Goal: Task Accomplishment & Management: Use online tool/utility

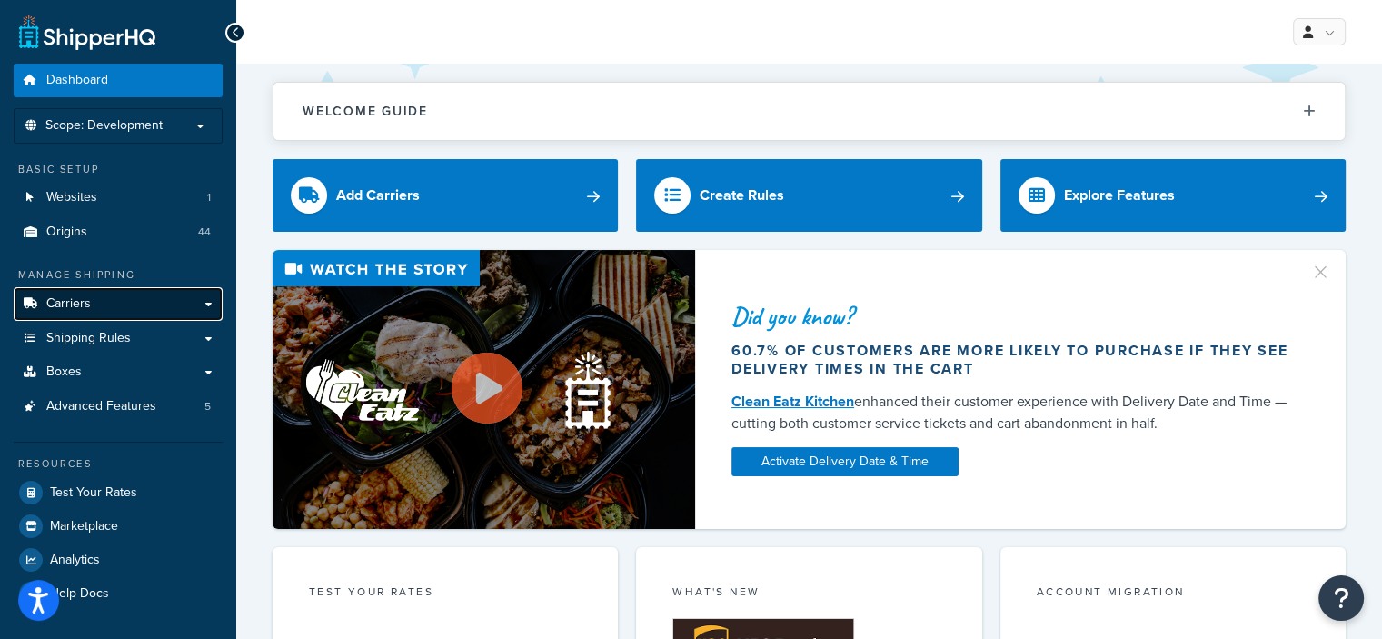
click at [116, 300] on link "Carriers" at bounding box center [118, 304] width 209 height 34
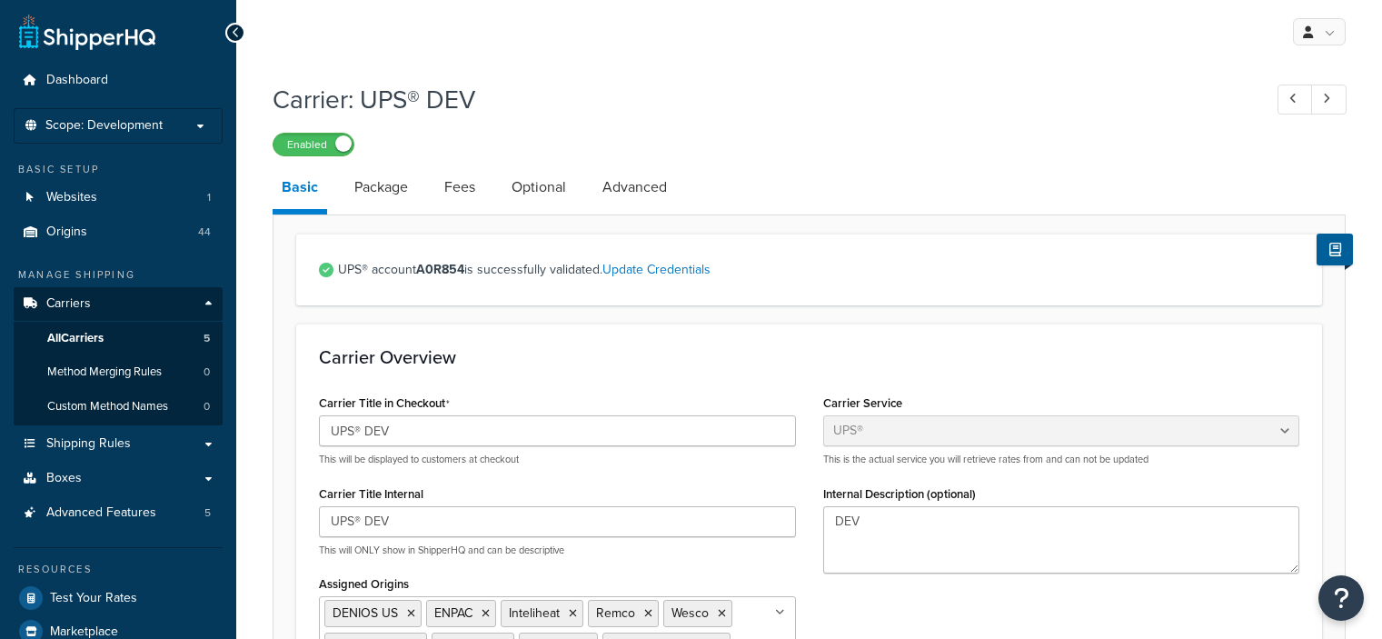
select select "ups"
select select "us"
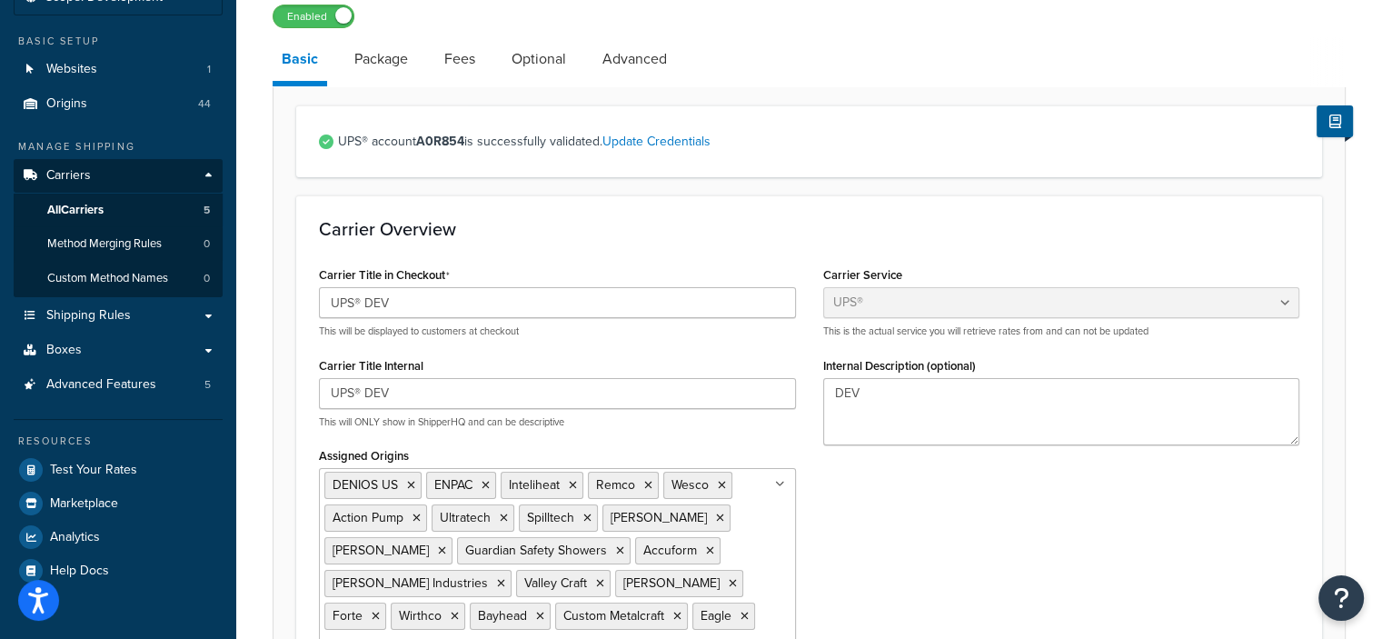
scroll to position [5, 0]
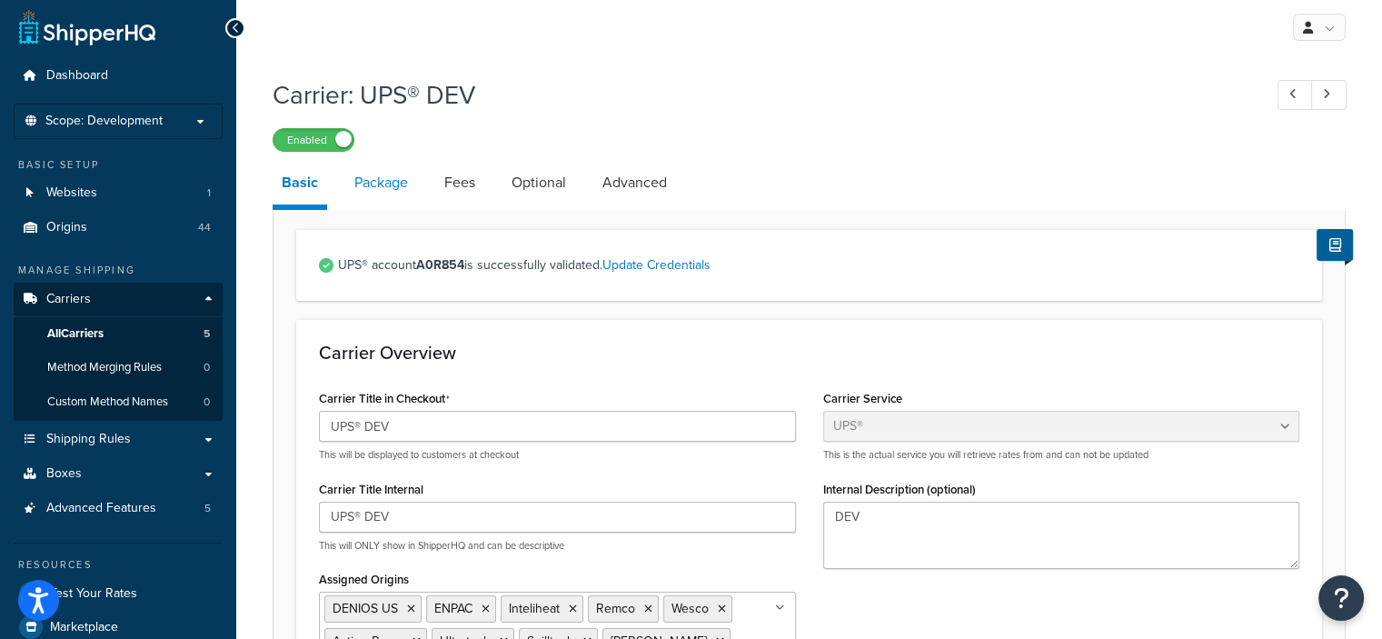
click at [370, 176] on link "Package" at bounding box center [381, 183] width 72 height 44
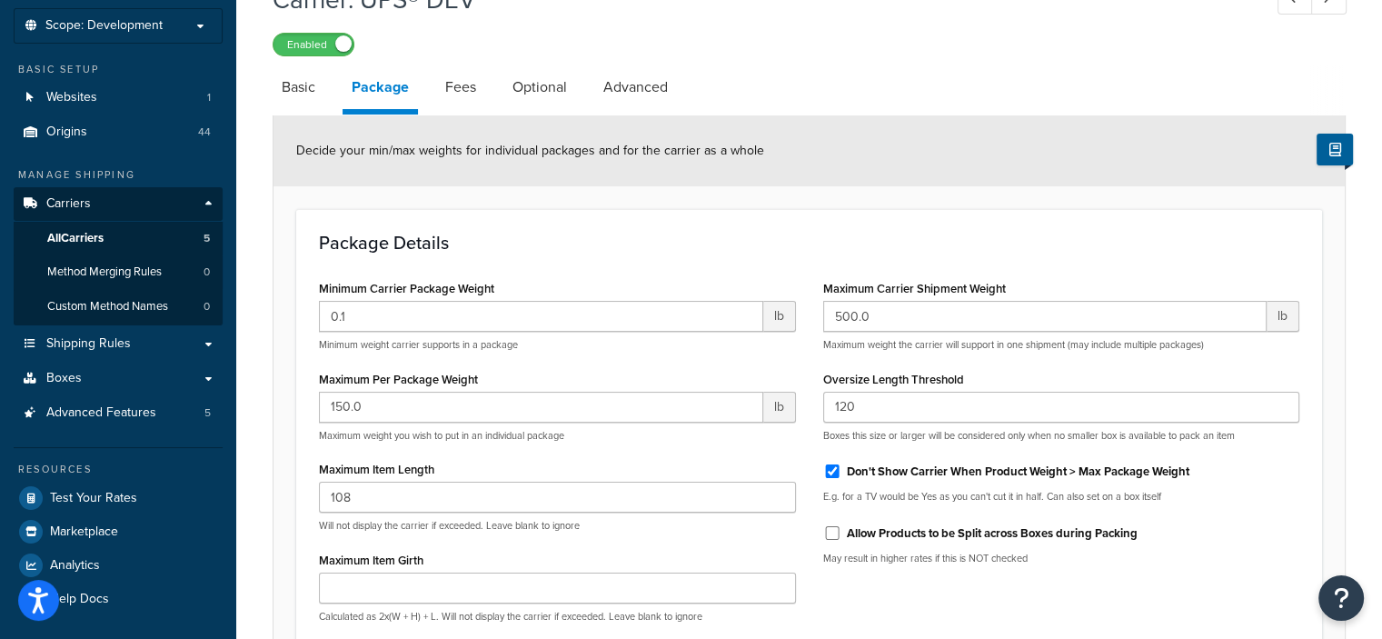
scroll to position [101, 0]
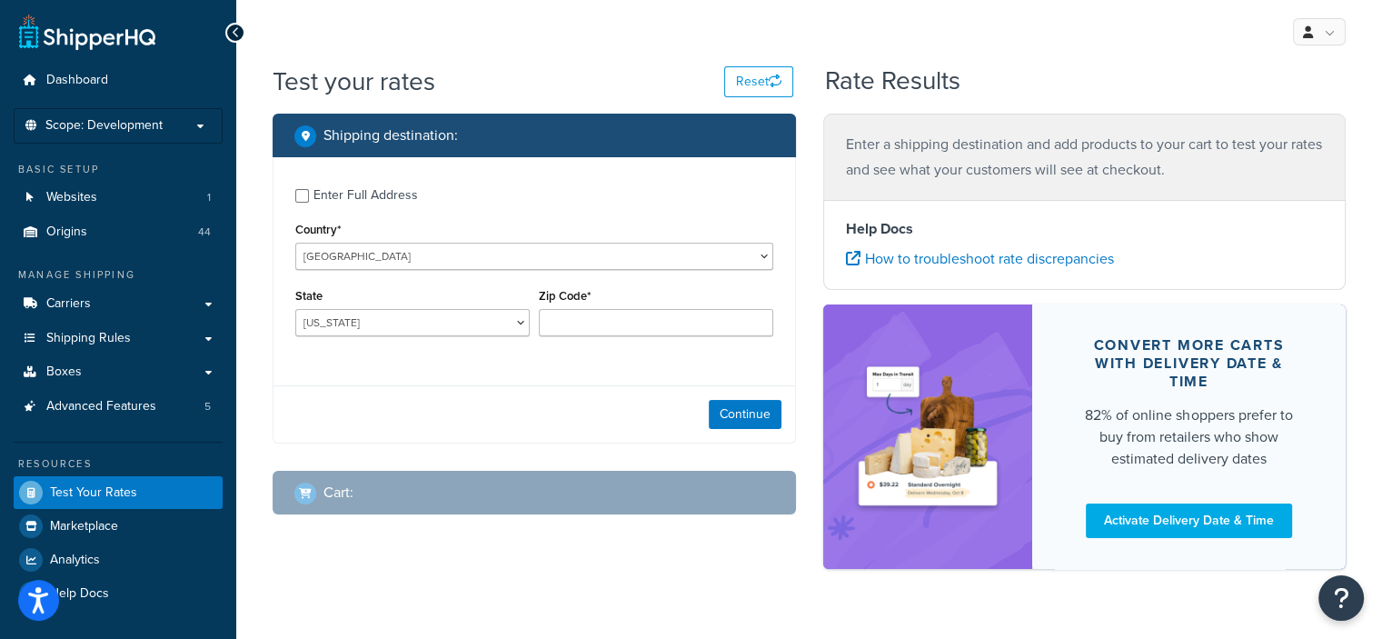
click at [393, 194] on div "Enter Full Address" at bounding box center [365, 195] width 104 height 25
click at [309, 194] on input "Enter Full Address" at bounding box center [302, 196] width 14 height 14
checkbox input "true"
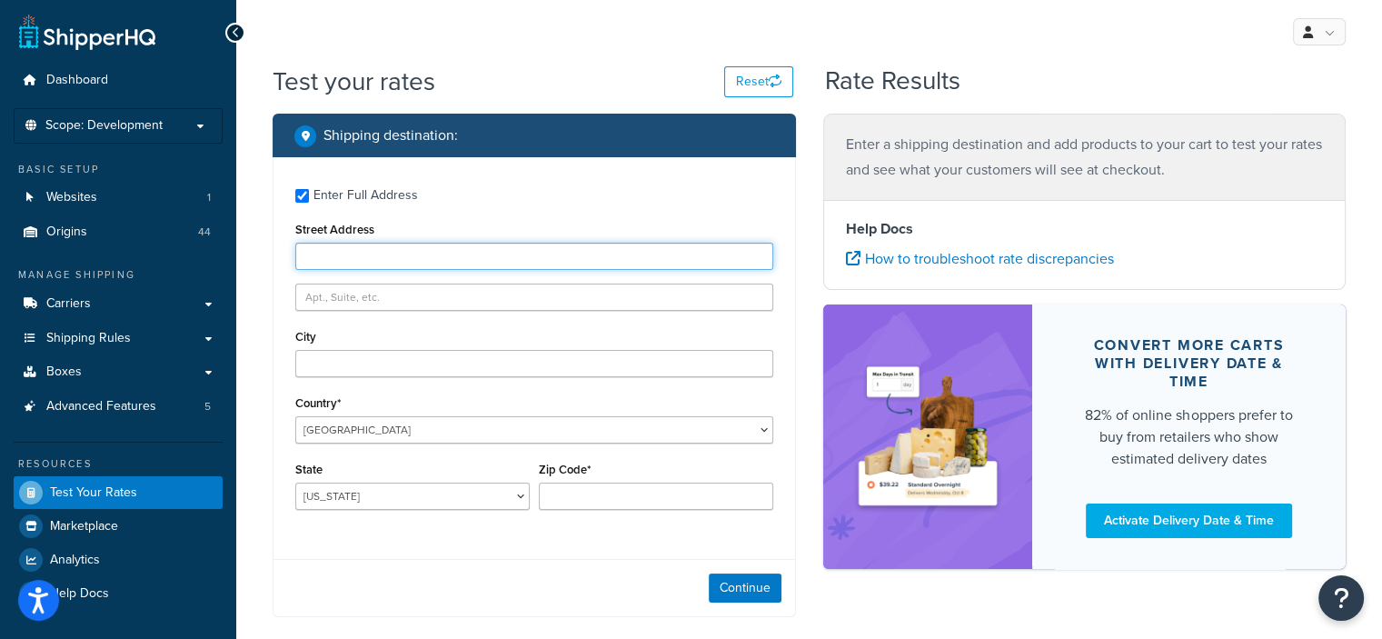
click at [358, 266] on input "Street Address" at bounding box center [534, 256] width 478 height 27
type input "5610 Carnegie Blvd"
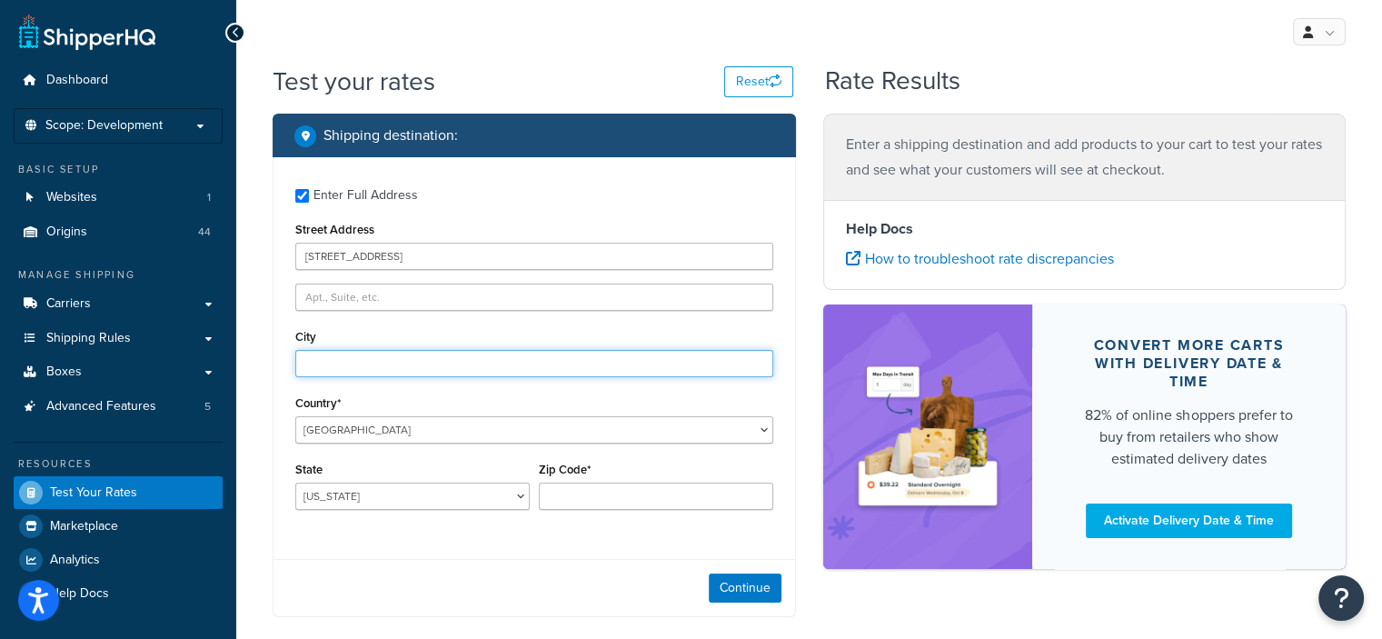
type input "Charlotte"
select select "NC"
type input "28209"
click at [751, 599] on button "Continue" at bounding box center [745, 587] width 73 height 29
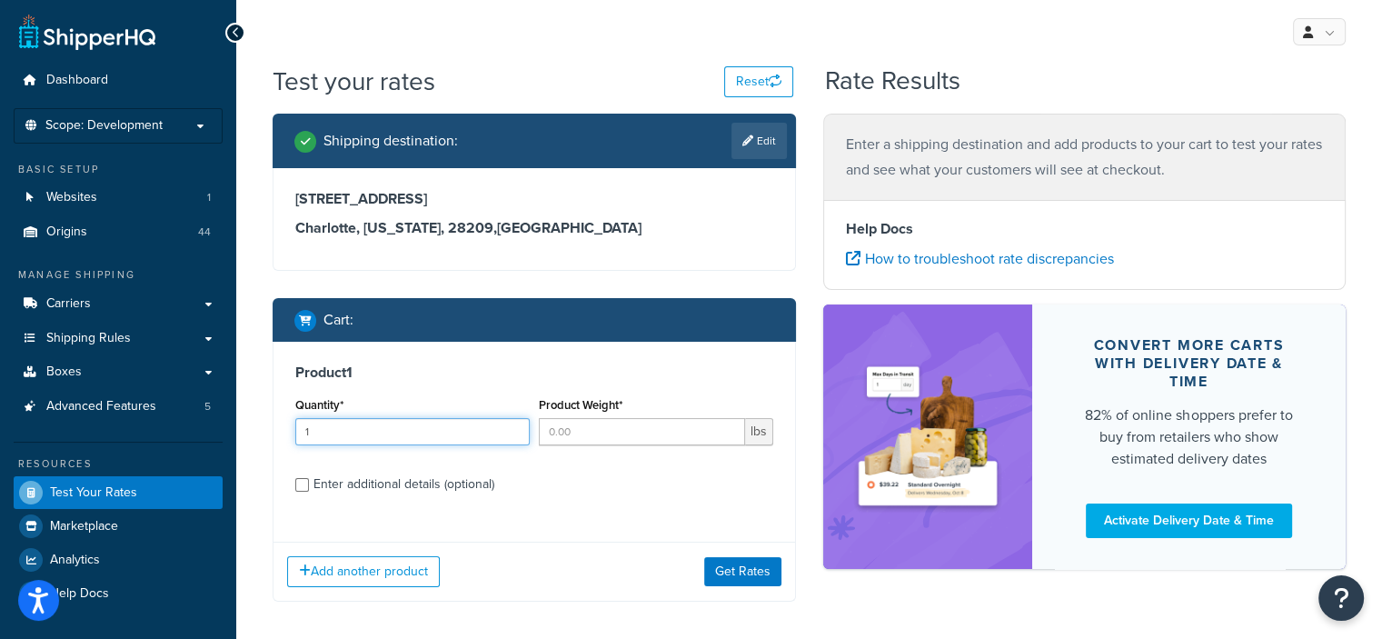
type input "1"
click at [512, 423] on input "1" at bounding box center [412, 431] width 234 height 27
click at [584, 438] on input "Product Weight*" at bounding box center [642, 431] width 206 height 27
type input "1540"
click at [470, 477] on div "Enter additional details (optional)" at bounding box center [403, 484] width 181 height 25
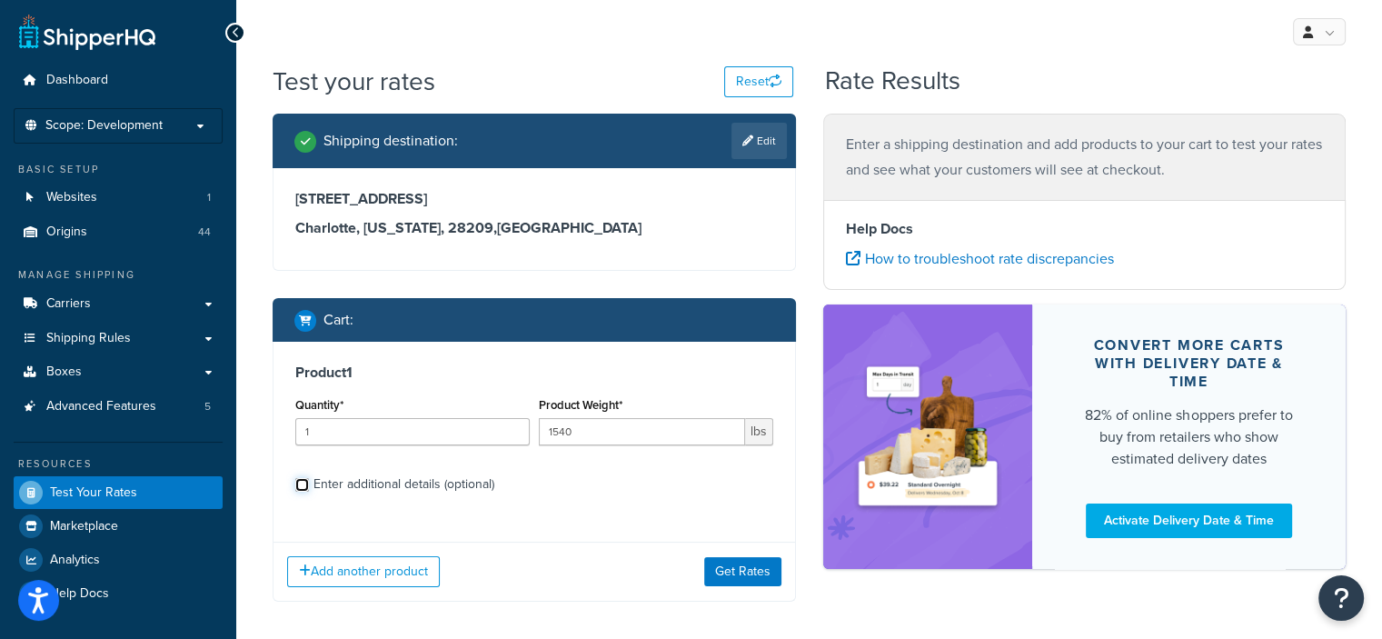
click at [309, 478] on input "Enter additional details (optional)" at bounding box center [302, 485] width 14 height 14
checkbox input "true"
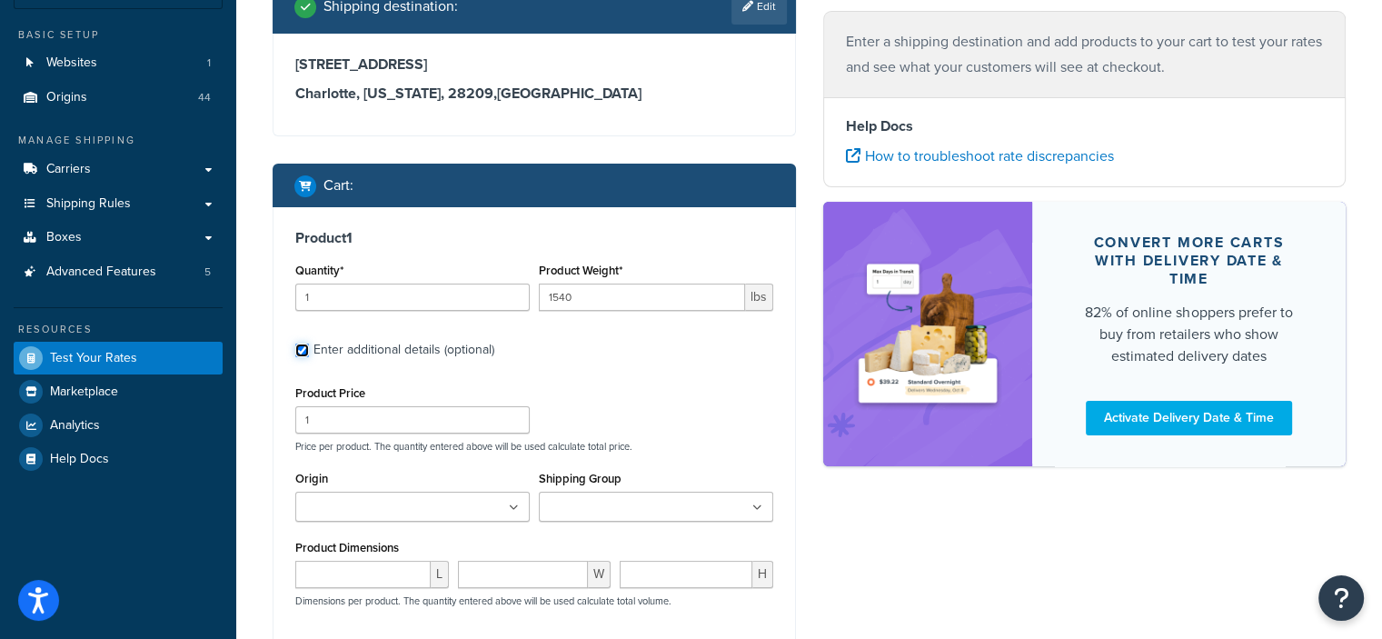
scroll to position [140, 0]
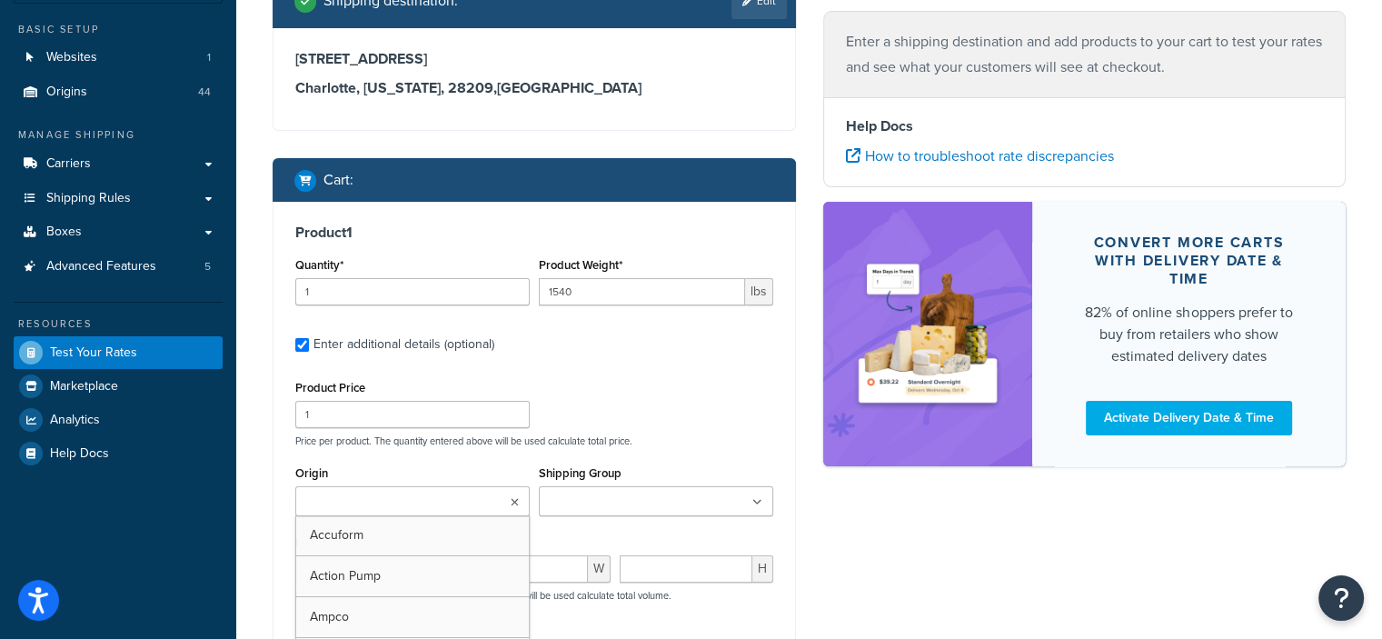
click at [504, 502] on ul at bounding box center [412, 501] width 234 height 30
type input "denios us"
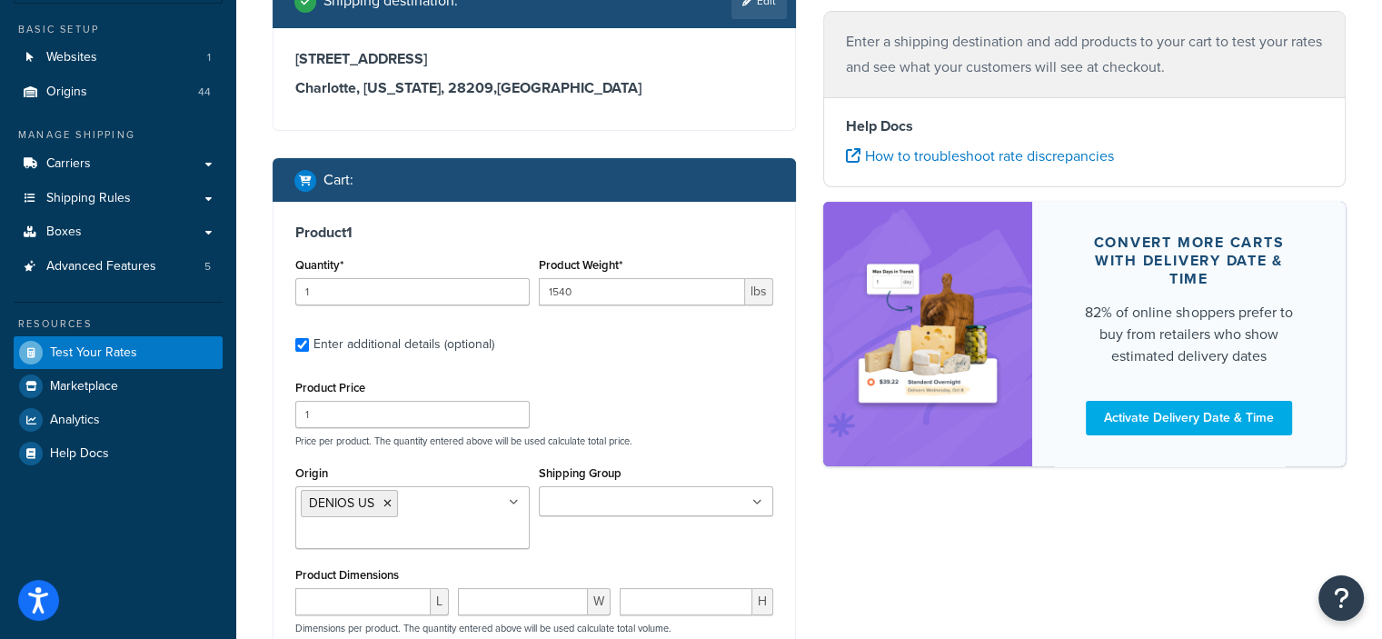
click at [654, 426] on div "Product Price 1 Price per product. The quantity entered above will be used calc…" at bounding box center [534, 411] width 487 height 72
click at [682, 502] on input "Shipping Group" at bounding box center [624, 502] width 161 height 20
click at [676, 378] on div "Product Price 1 Price per product. The quantity entered above will be used calc…" at bounding box center [534, 411] width 487 height 72
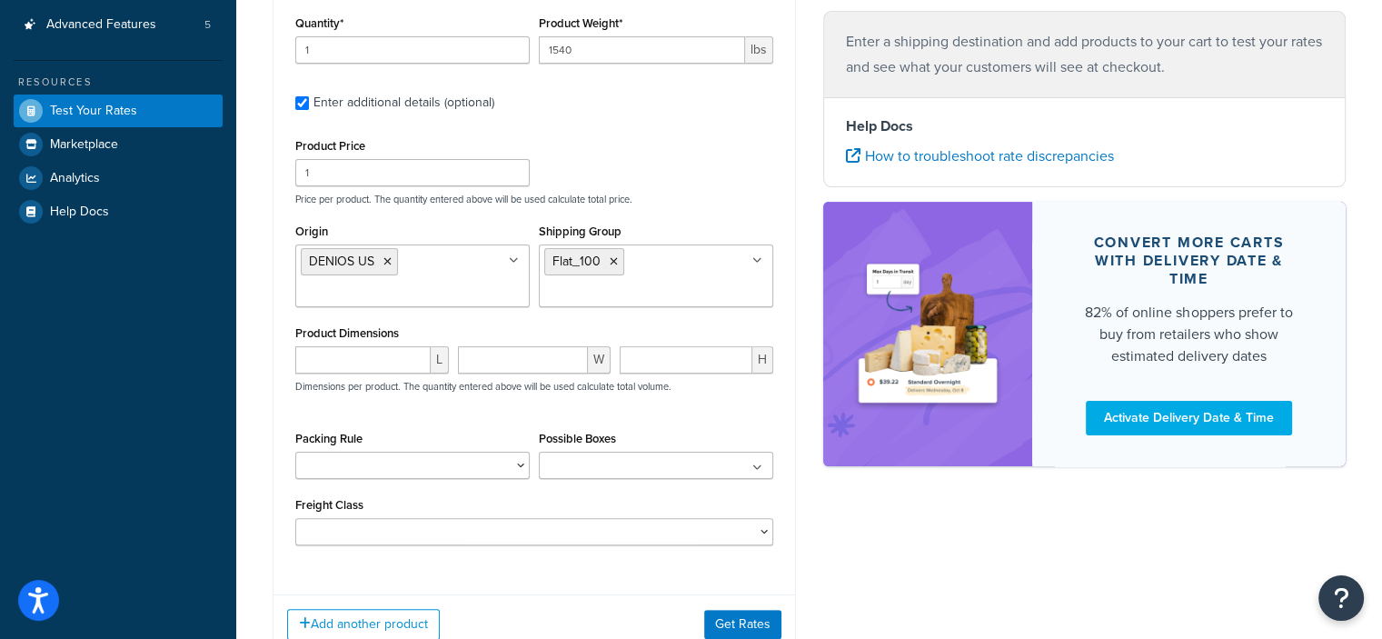
scroll to position [516, 0]
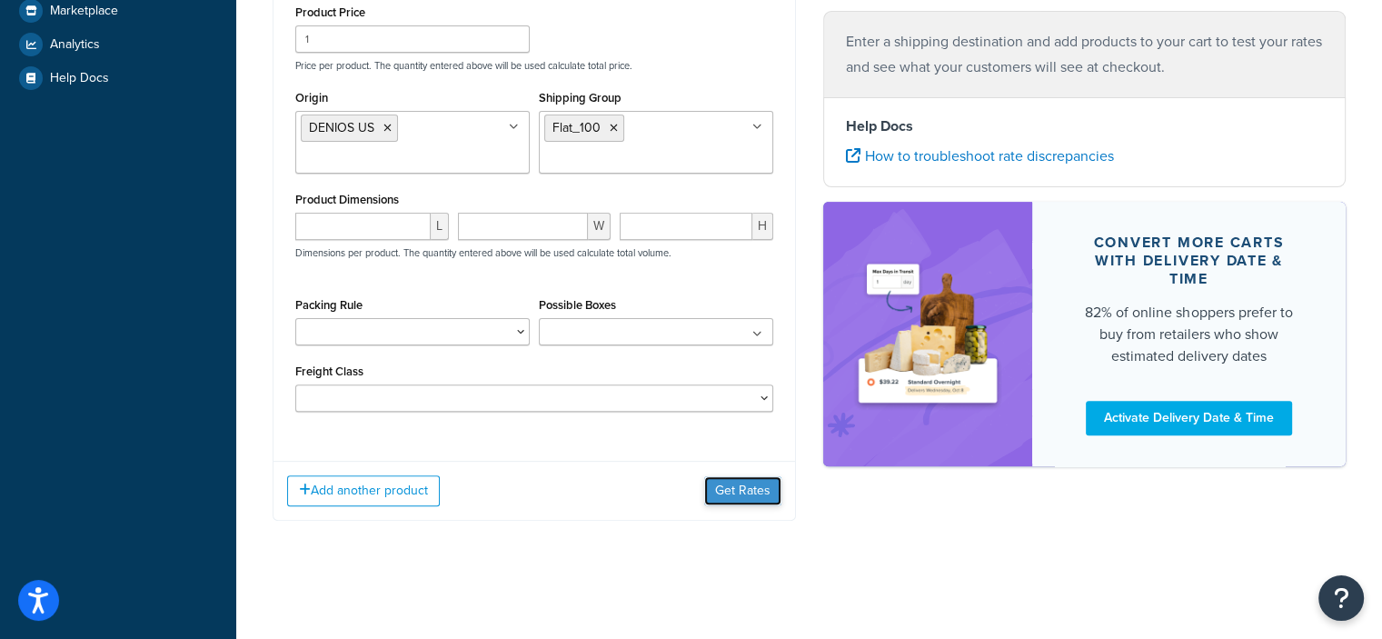
click at [721, 494] on button "Get Rates" at bounding box center [742, 490] width 77 height 29
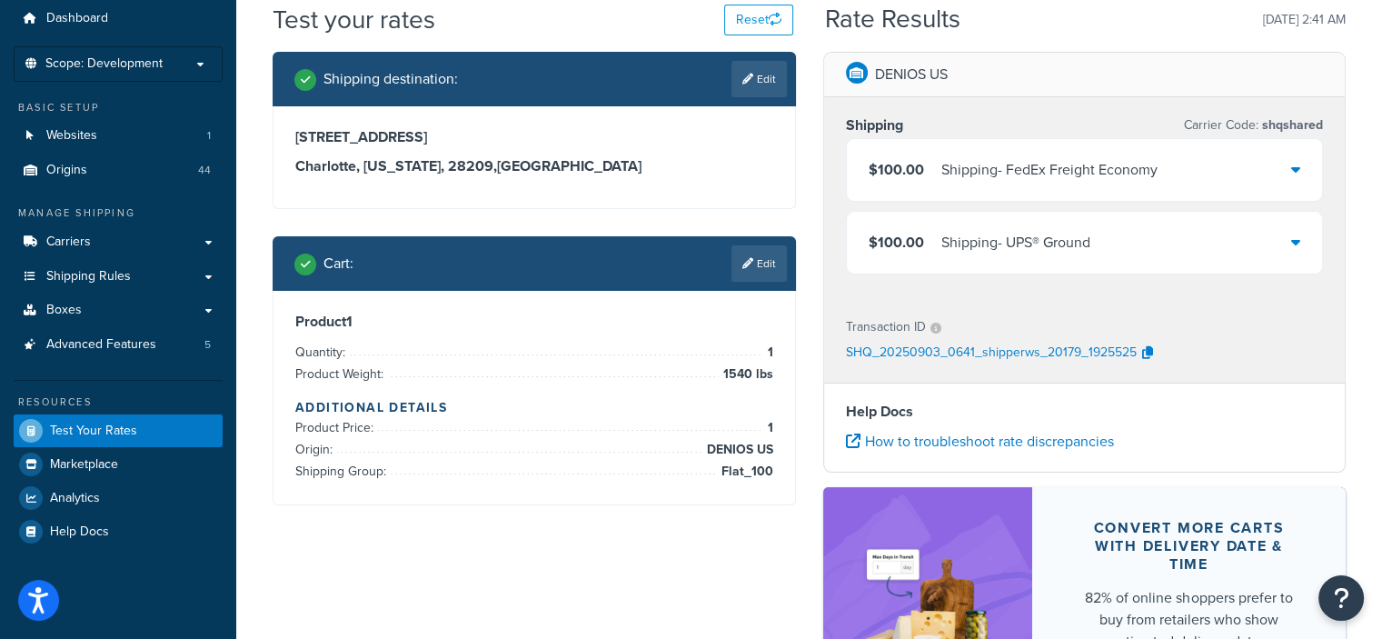
scroll to position [58, 0]
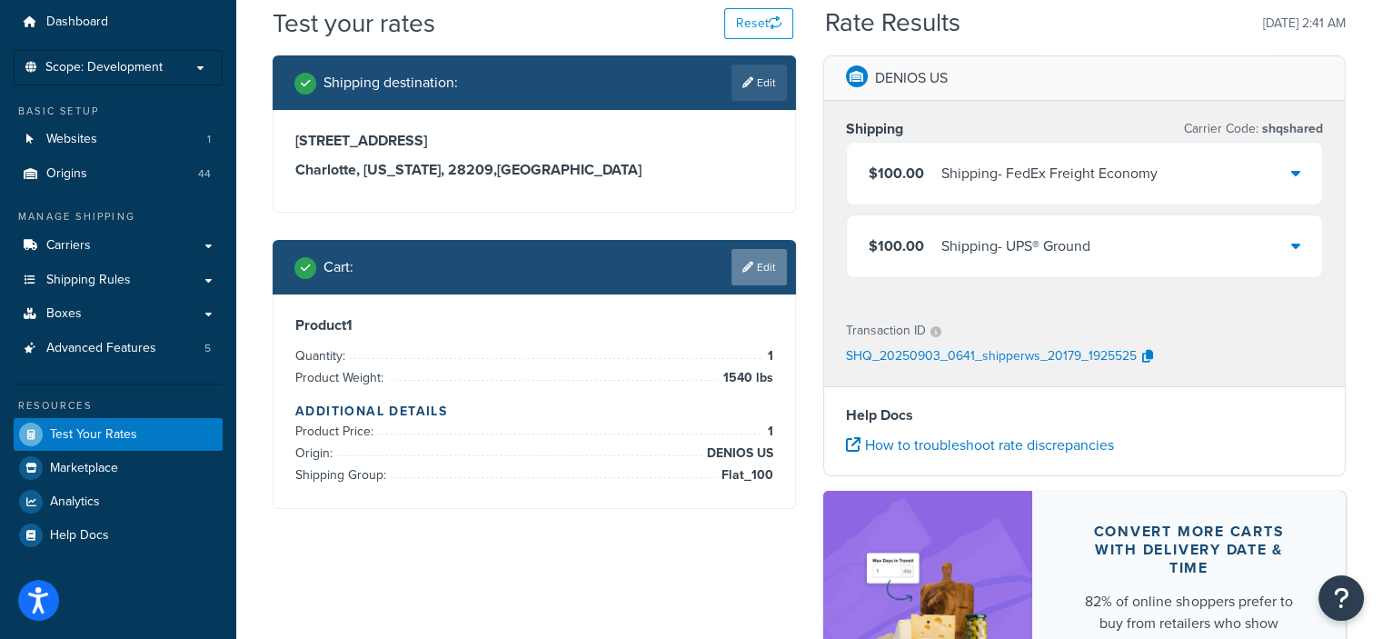
click at [758, 276] on link "Edit" at bounding box center [758, 267] width 55 height 36
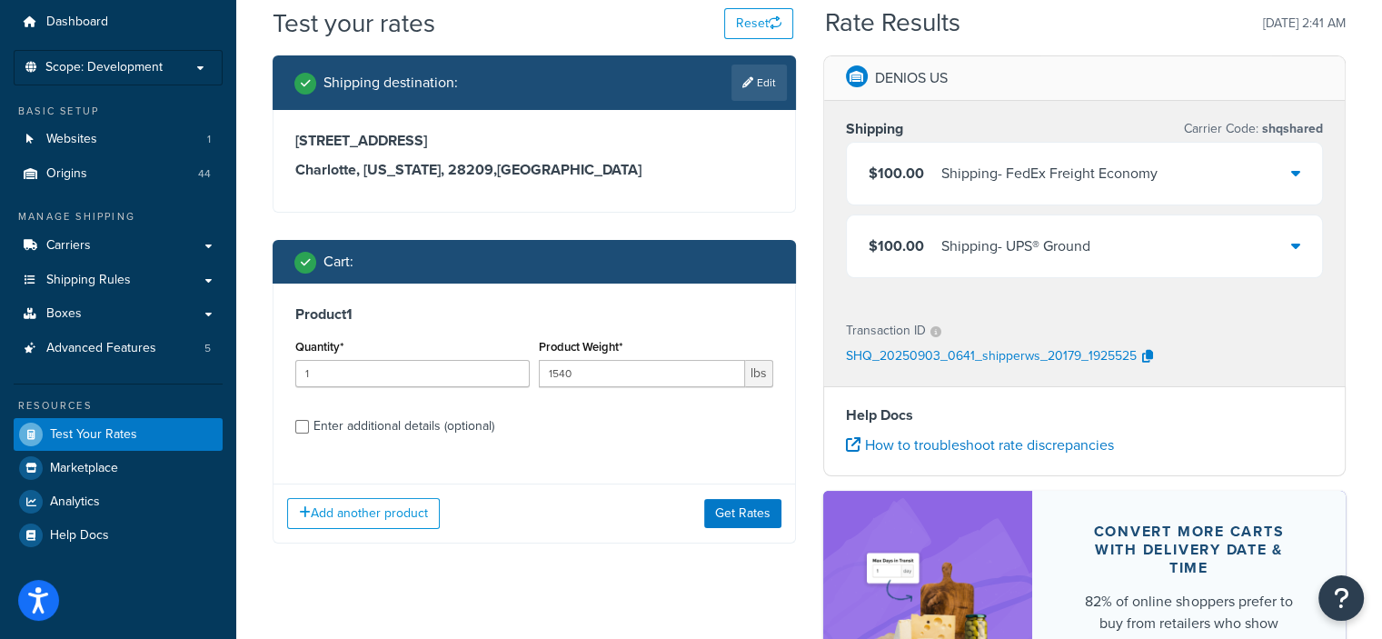
click at [470, 425] on div "Enter additional details (optional)" at bounding box center [403, 425] width 181 height 25
click at [309, 425] on input "Enter additional details (optional)" at bounding box center [302, 427] width 14 height 14
checkbox input "true"
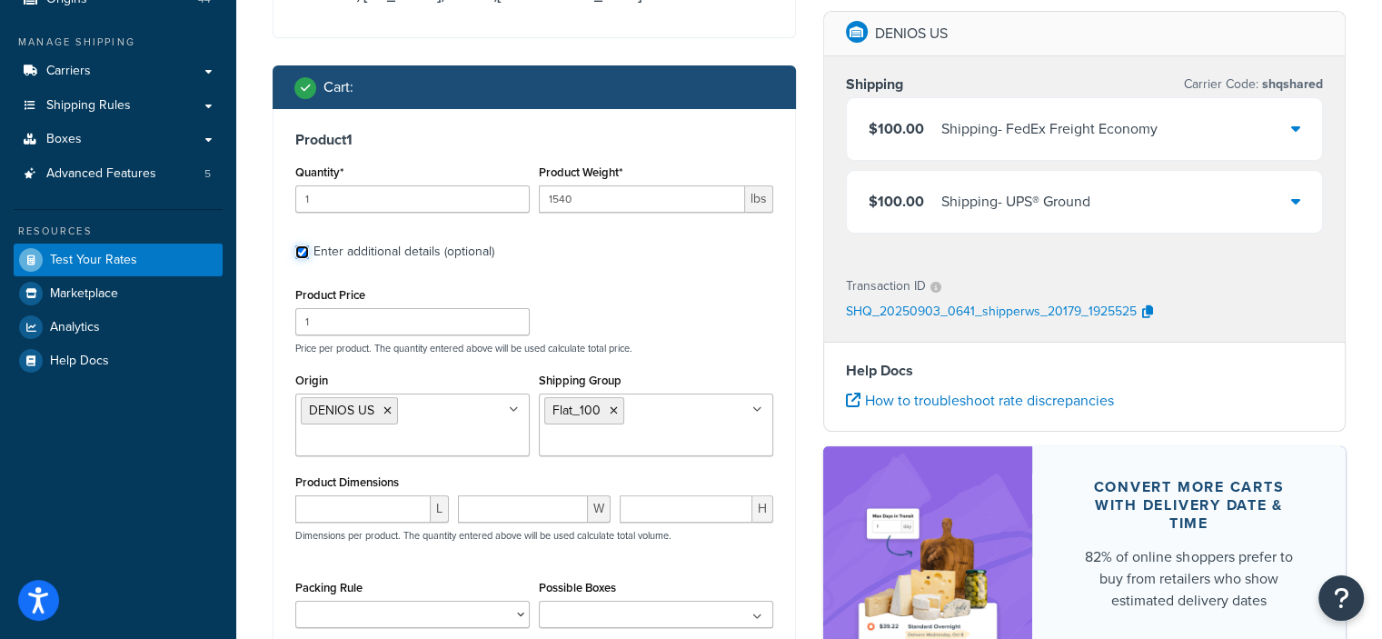
scroll to position [233, 0]
click at [613, 410] on icon at bounding box center [614, 410] width 8 height 11
click at [641, 331] on div "Product Price 1 Price per product. The quantity entered above will be used calc…" at bounding box center [534, 319] width 487 height 72
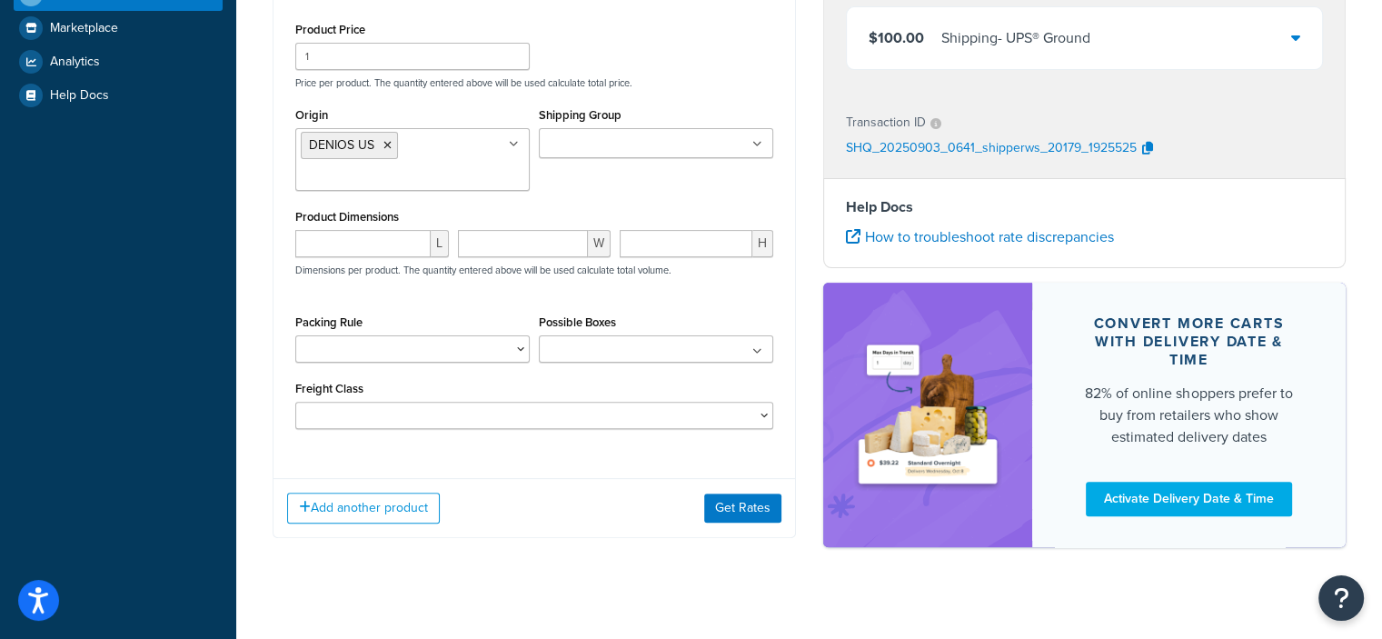
scroll to position [498, 0]
click at [718, 511] on button "Get Rates" at bounding box center [742, 507] width 77 height 29
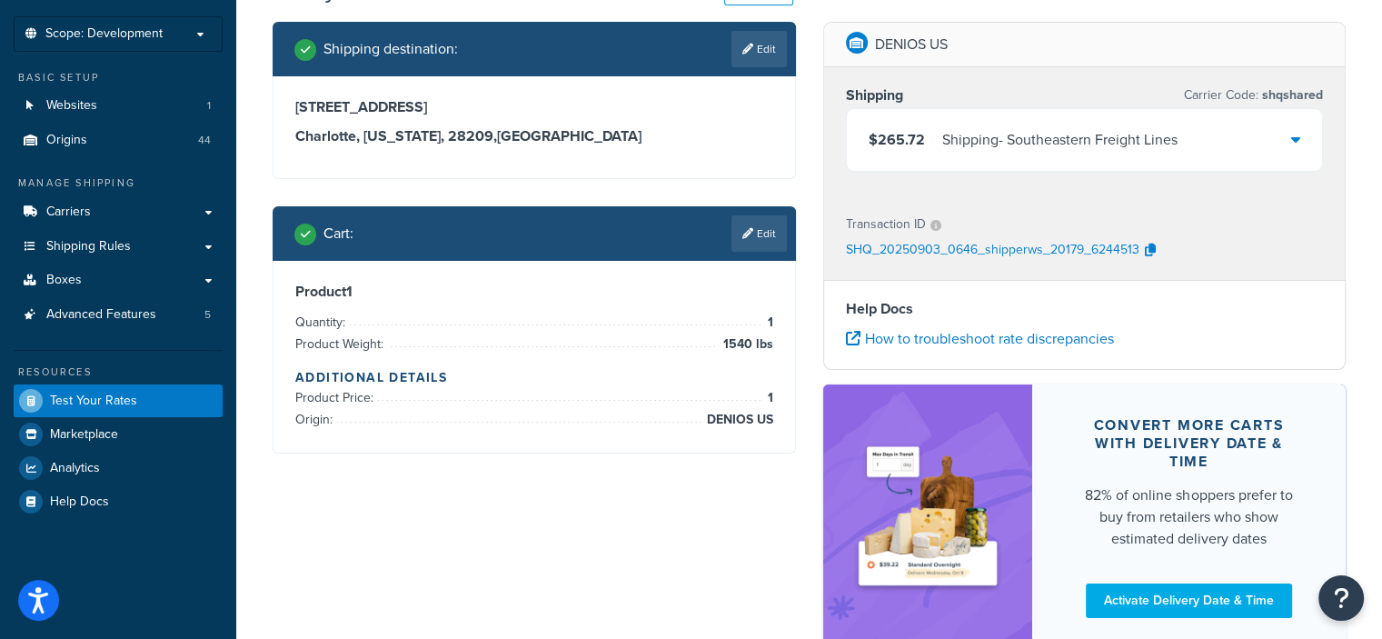
scroll to position [91, 0]
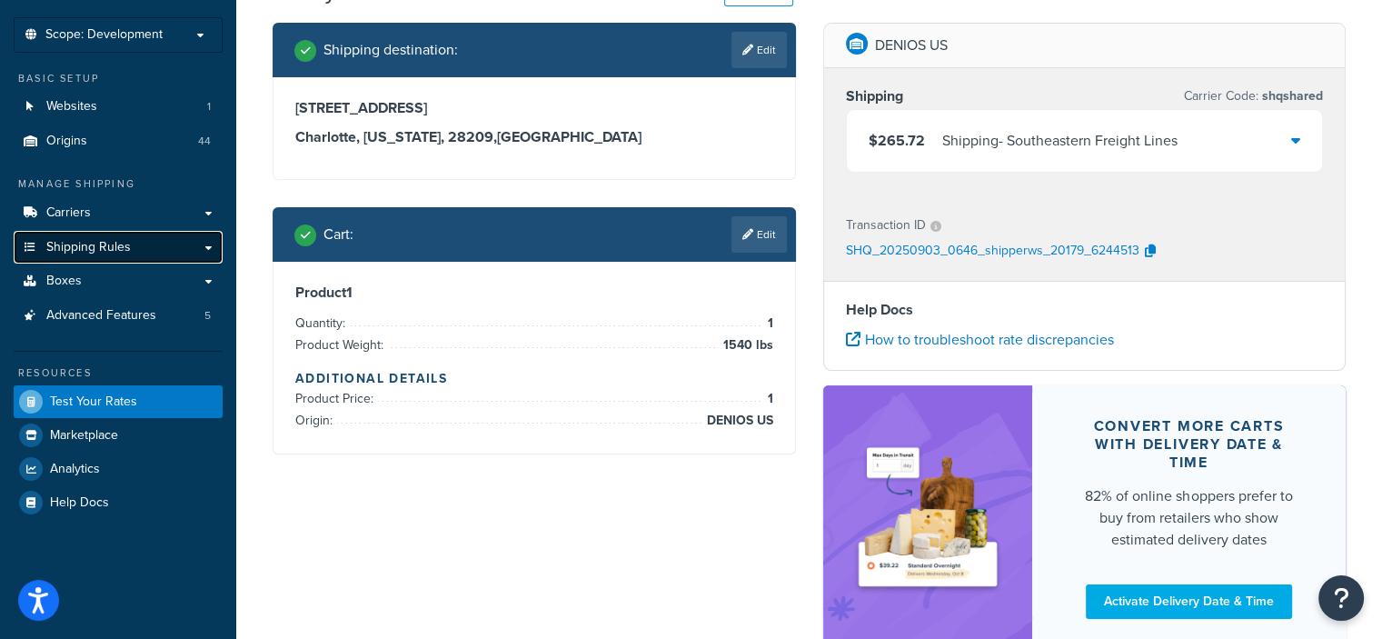
click at [202, 249] on link "Shipping Rules" at bounding box center [118, 248] width 209 height 34
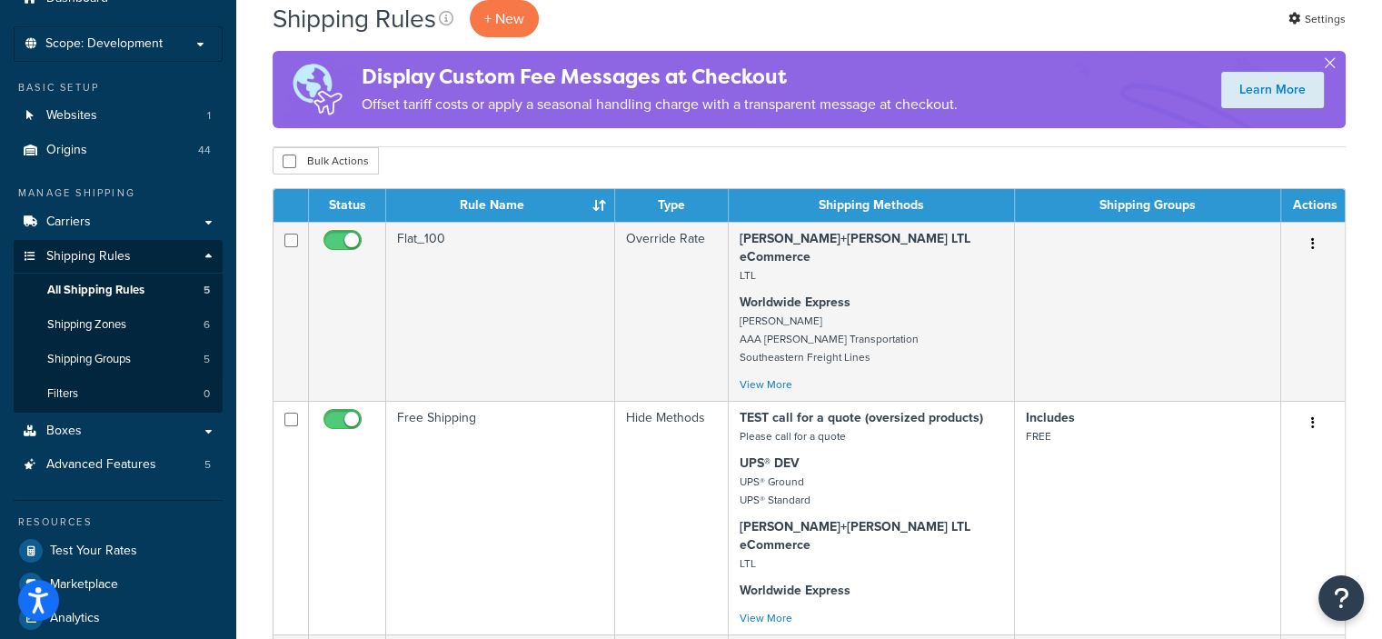
click at [552, 250] on td "Flat_100" at bounding box center [500, 311] width 229 height 179
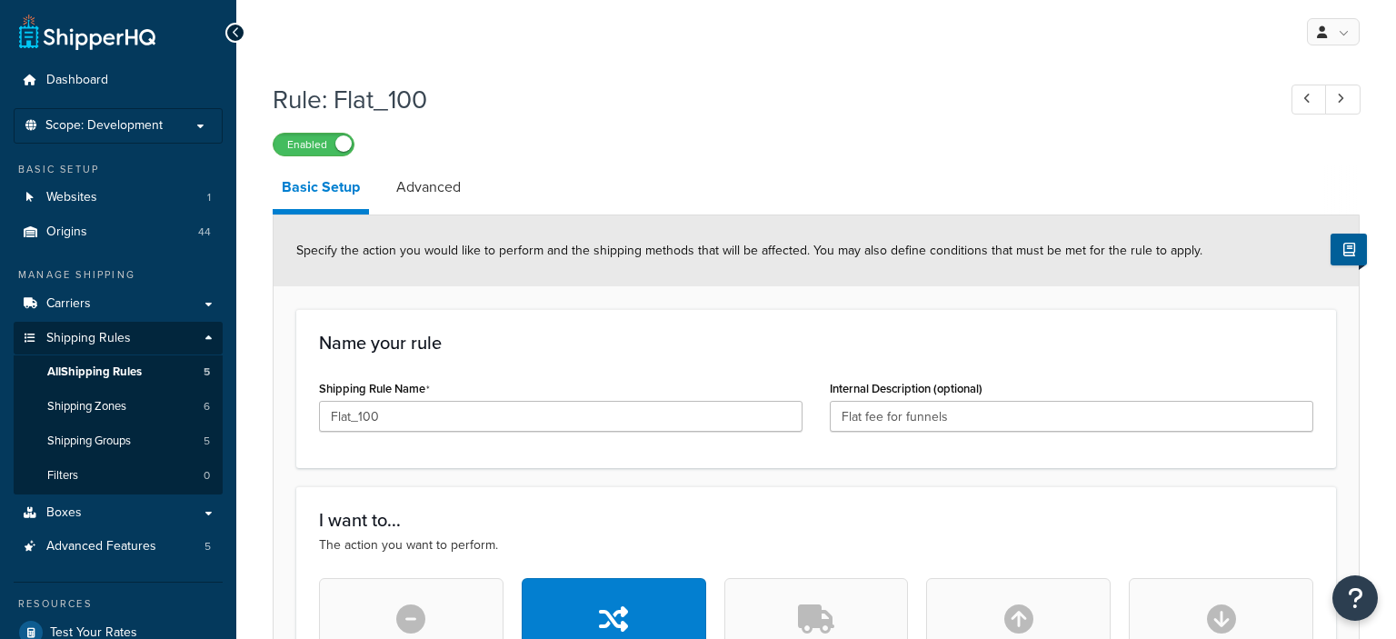
select select "ITEM"
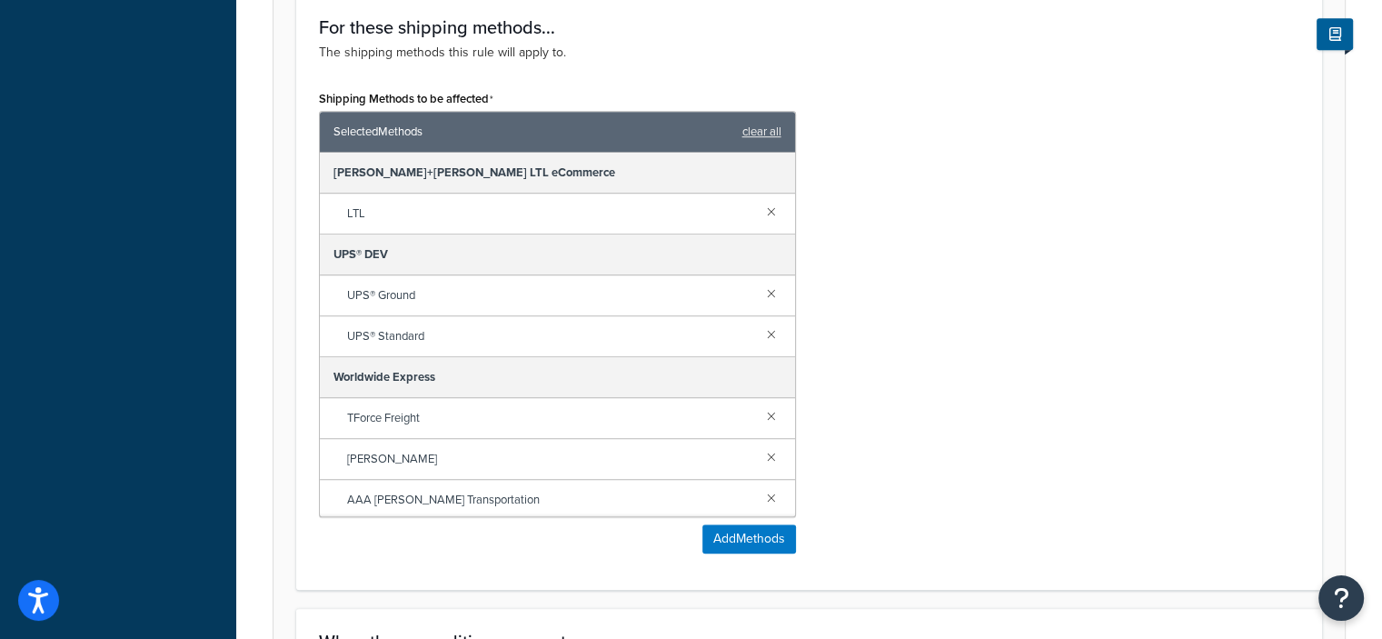
scroll to position [1114, 0]
click at [761, 293] on link at bounding box center [771, 292] width 20 height 20
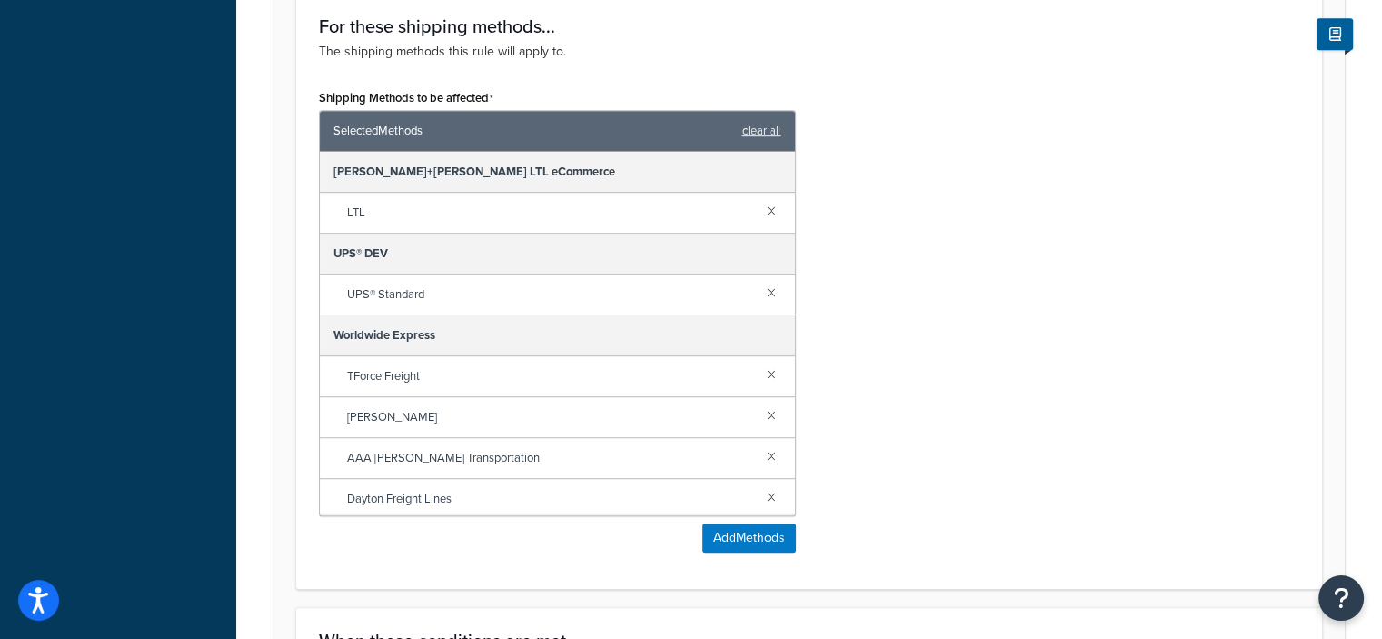
click at [761, 293] on link at bounding box center [771, 292] width 20 height 20
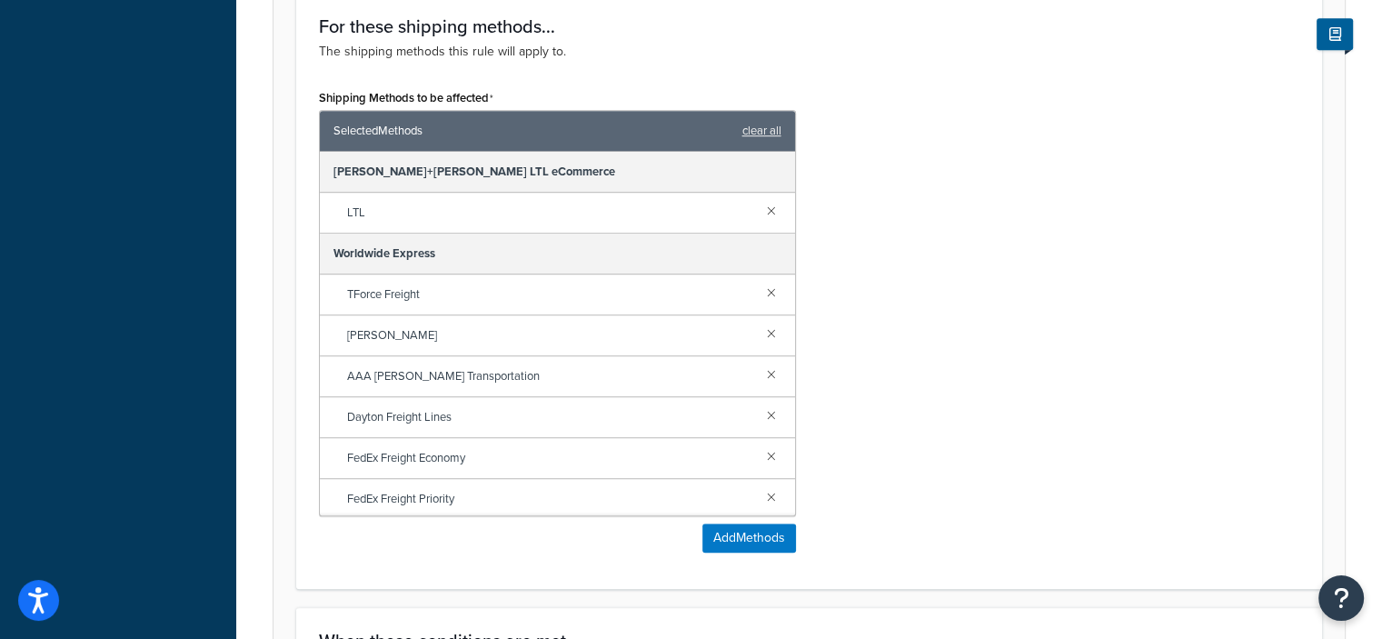
scroll to position [1390, 0]
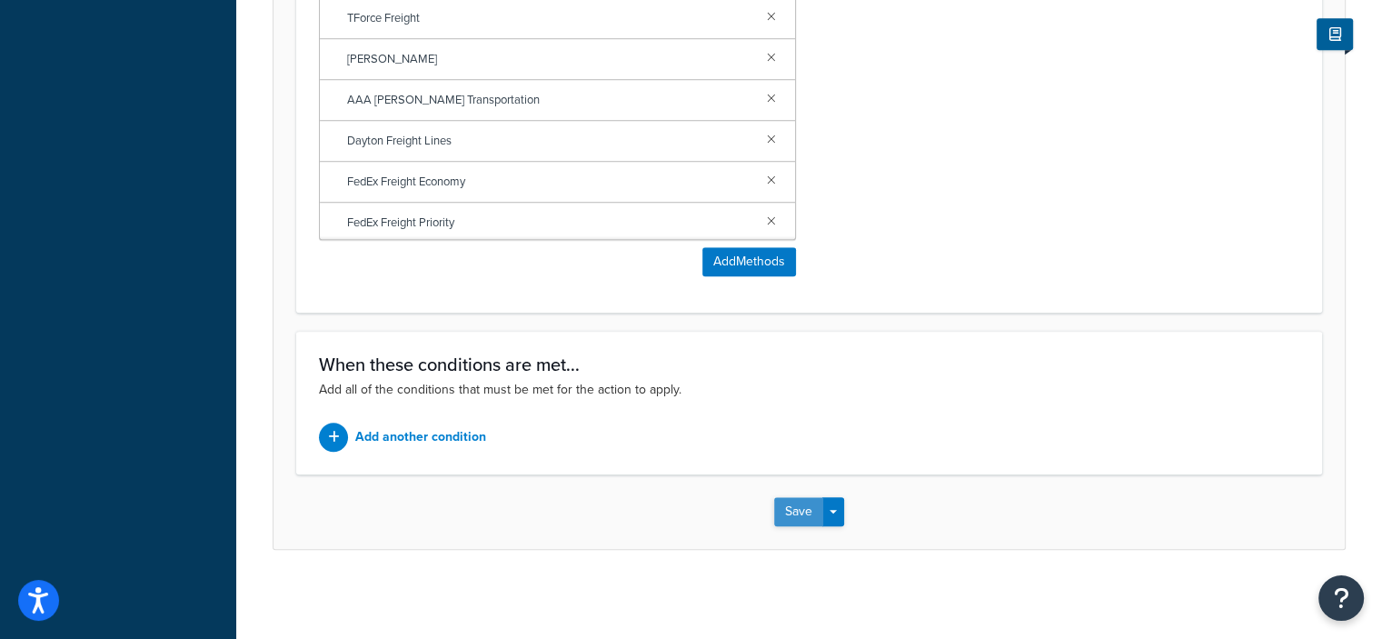
click at [792, 514] on button "Save" at bounding box center [798, 511] width 49 height 29
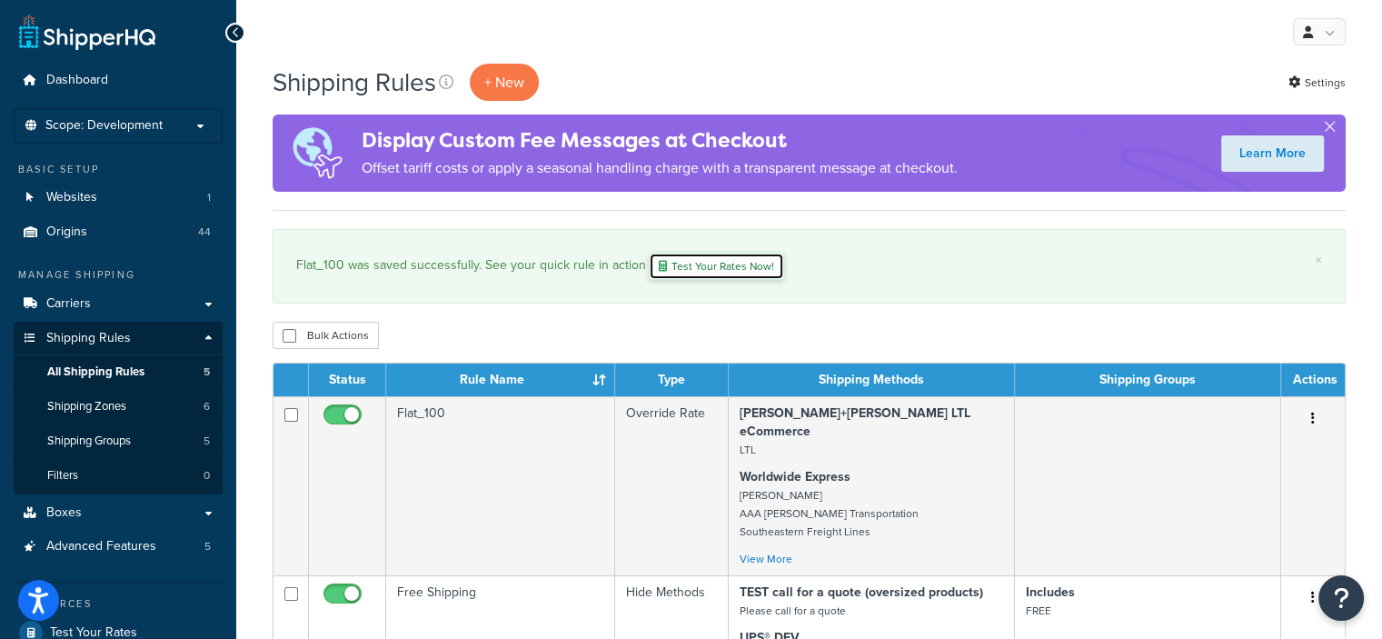
click at [716, 255] on link "Test Your Rates Now!" at bounding box center [716, 266] width 135 height 27
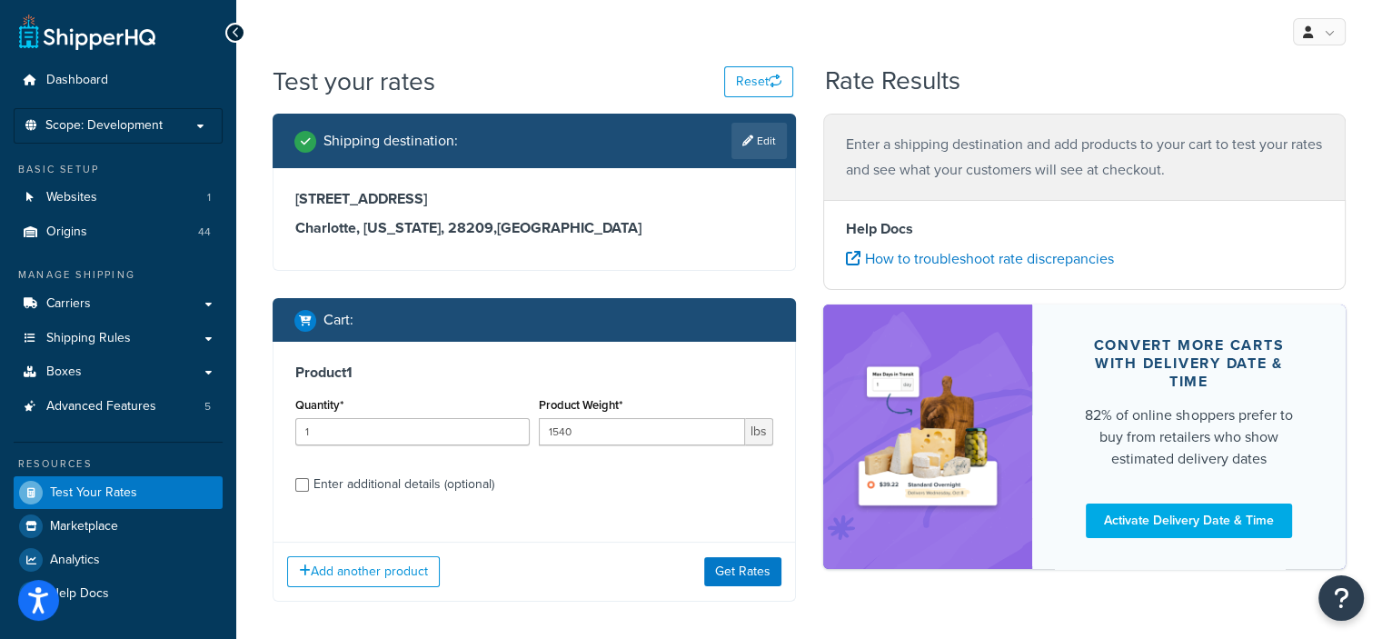
click at [433, 482] on div "Enter additional details (optional)" at bounding box center [403, 484] width 181 height 25
click at [309, 482] on input "Enter additional details (optional)" at bounding box center [302, 485] width 14 height 14
checkbox input "true"
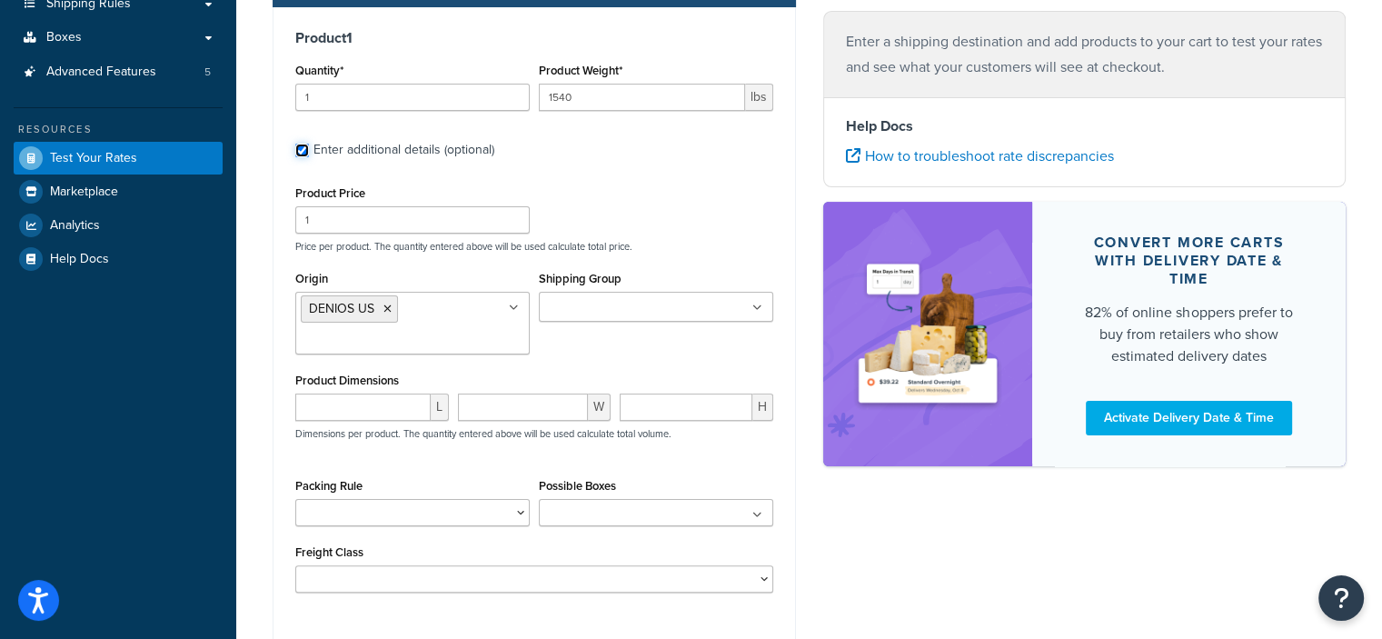
scroll to position [335, 0]
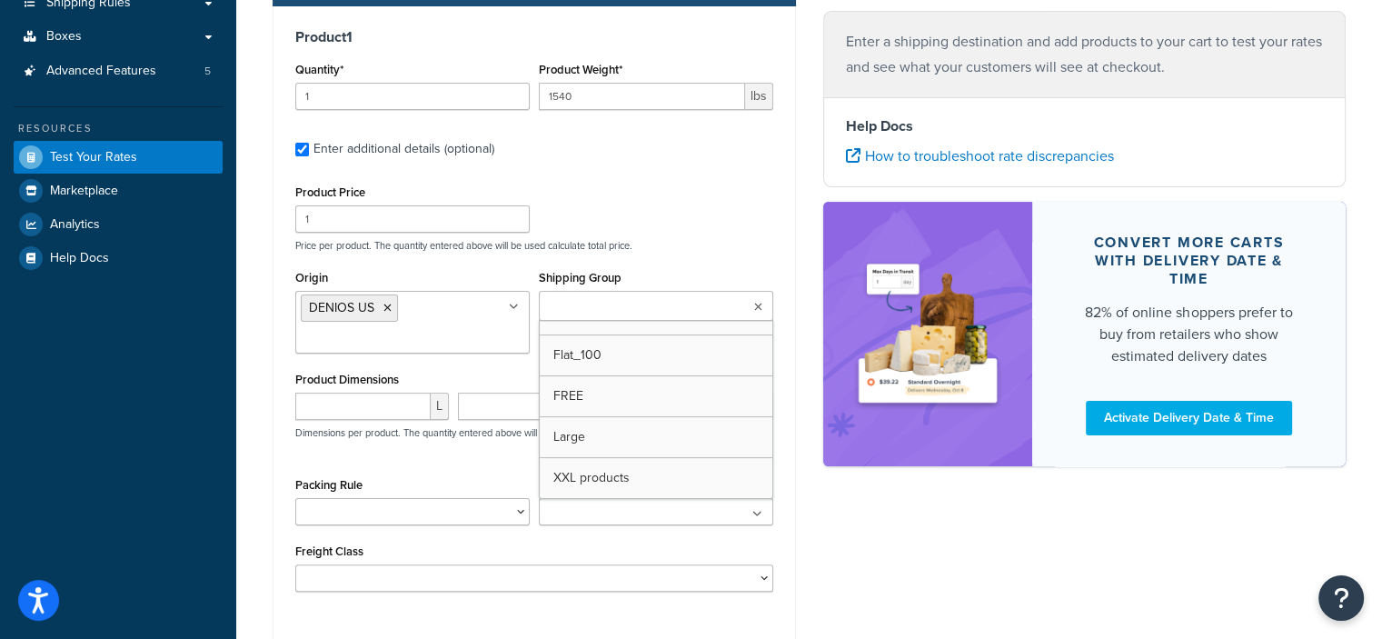
click at [615, 305] on input "Shipping Group" at bounding box center [624, 307] width 161 height 20
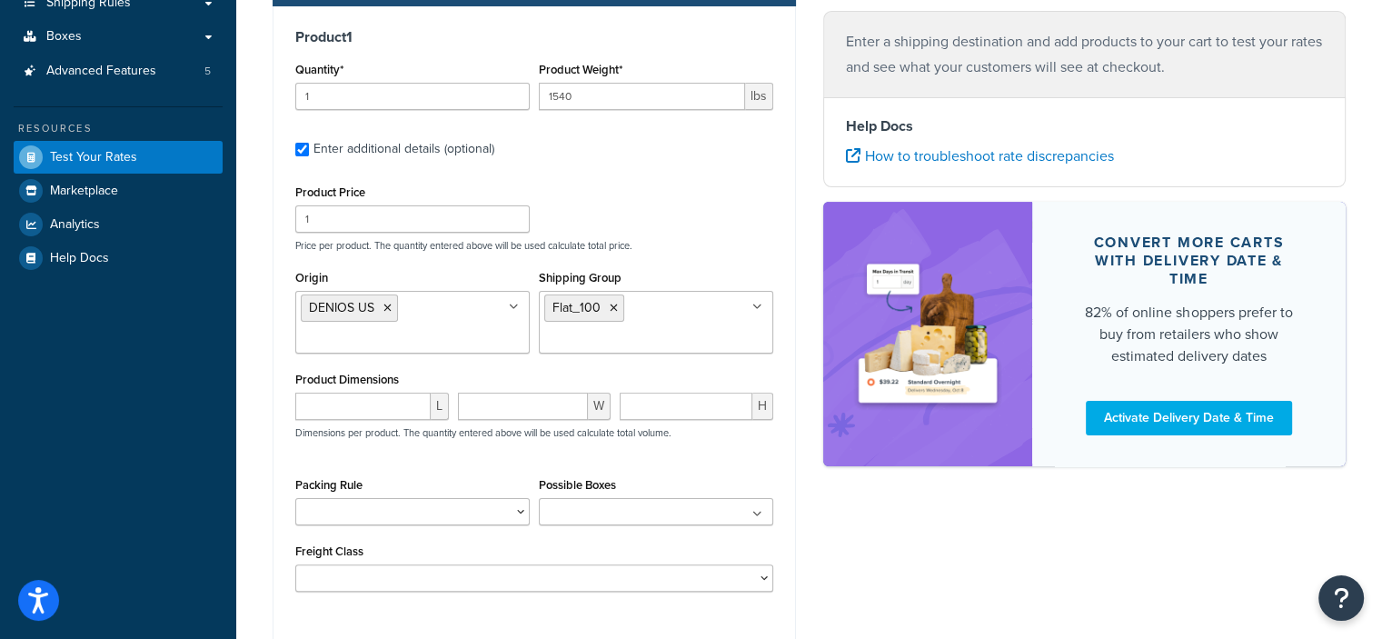
click at [668, 204] on div "Product Price 1 Price per product. The quantity entered above will be used calc…" at bounding box center [534, 216] width 487 height 72
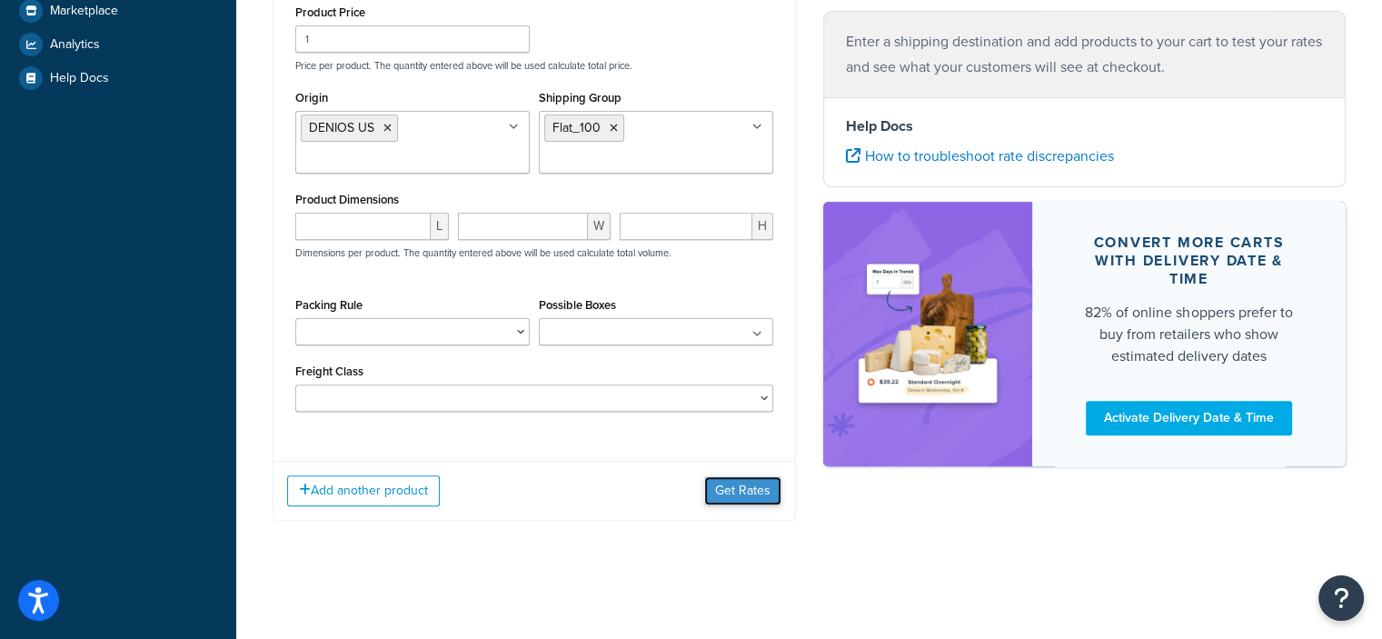
click at [727, 491] on button "Get Rates" at bounding box center [742, 490] width 77 height 29
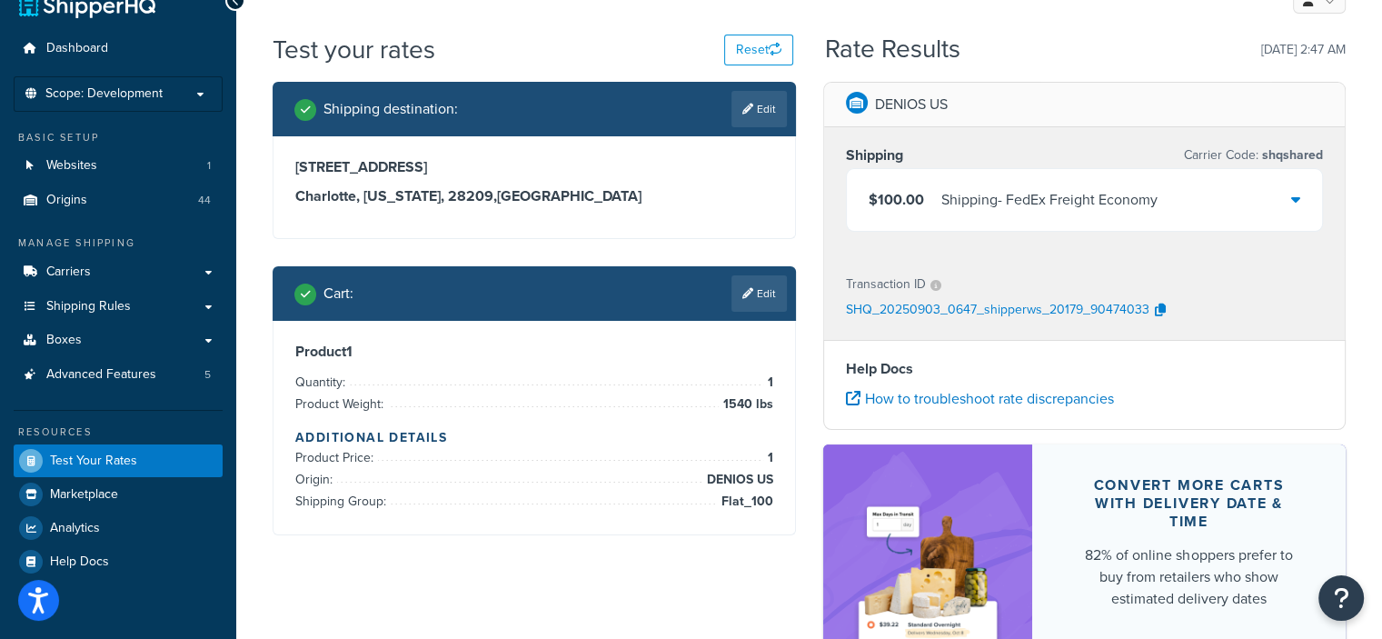
scroll to position [0, 0]
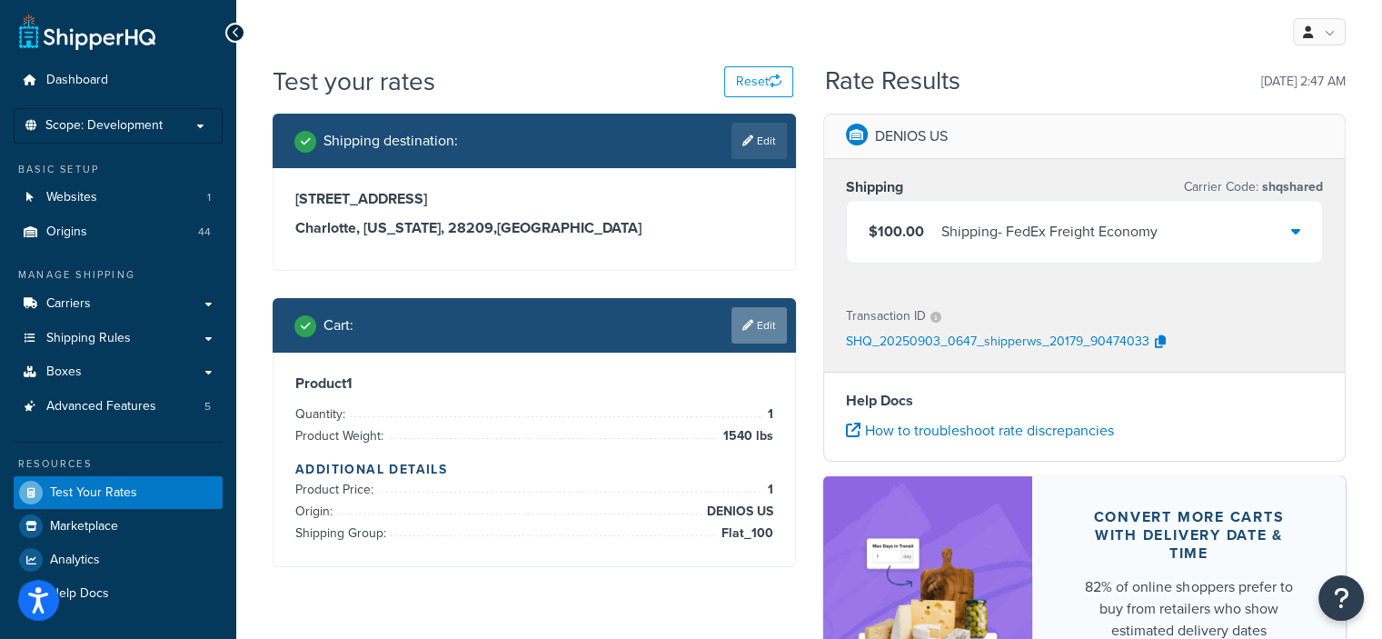
click at [743, 328] on icon at bounding box center [747, 325] width 11 height 11
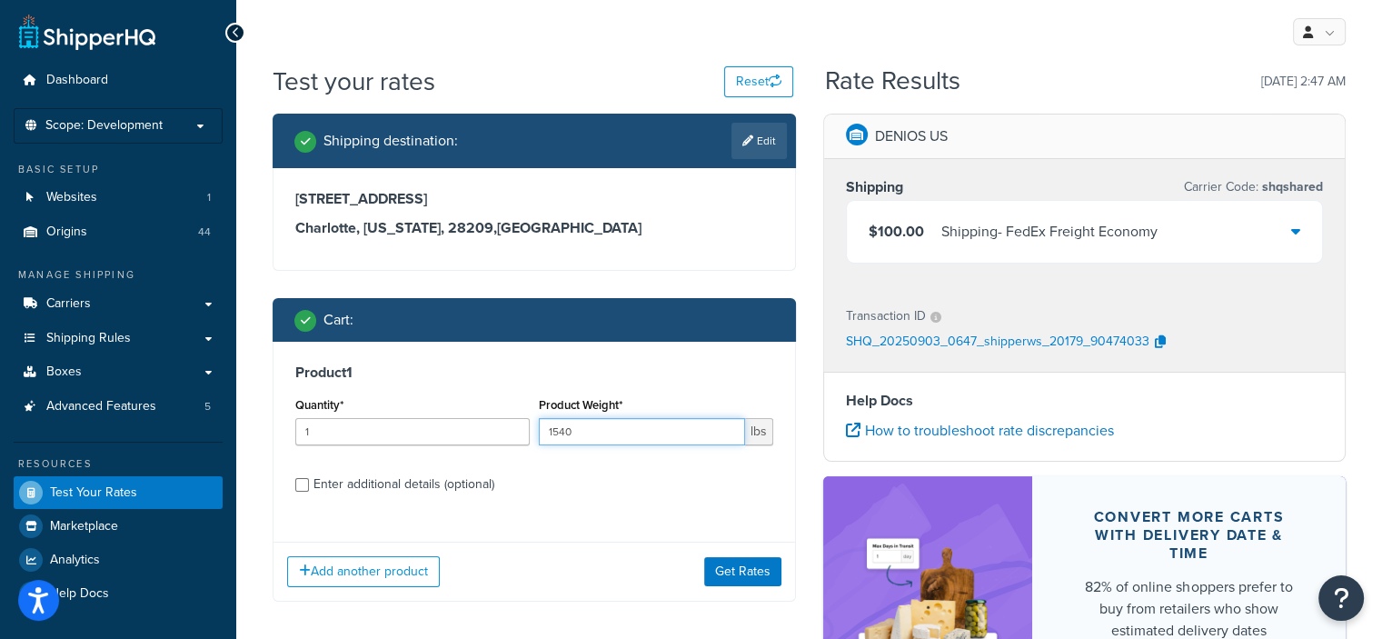
click at [661, 430] on input "1540" at bounding box center [642, 431] width 206 height 27
type input "5"
click at [656, 348] on div "Product 1 Quantity* 1 Product Weight* 5 lbs Enter additional details (optional)" at bounding box center [534, 435] width 522 height 186
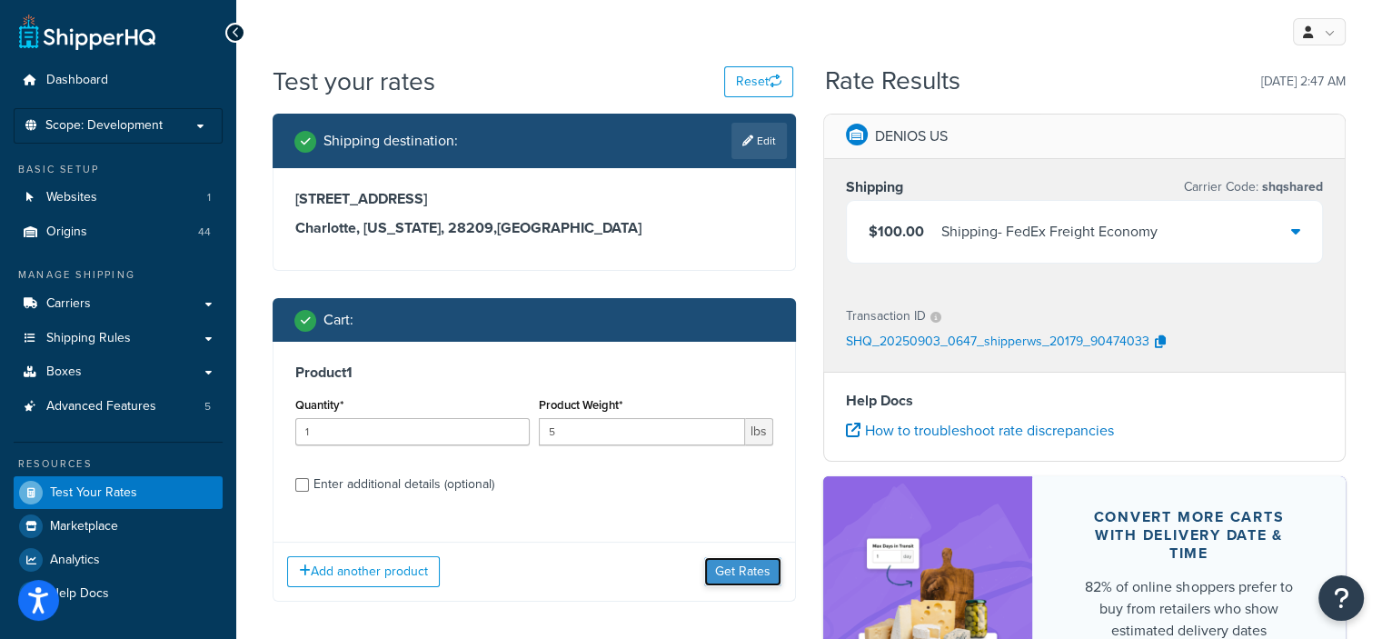
click at [726, 567] on button "Get Rates" at bounding box center [742, 571] width 77 height 29
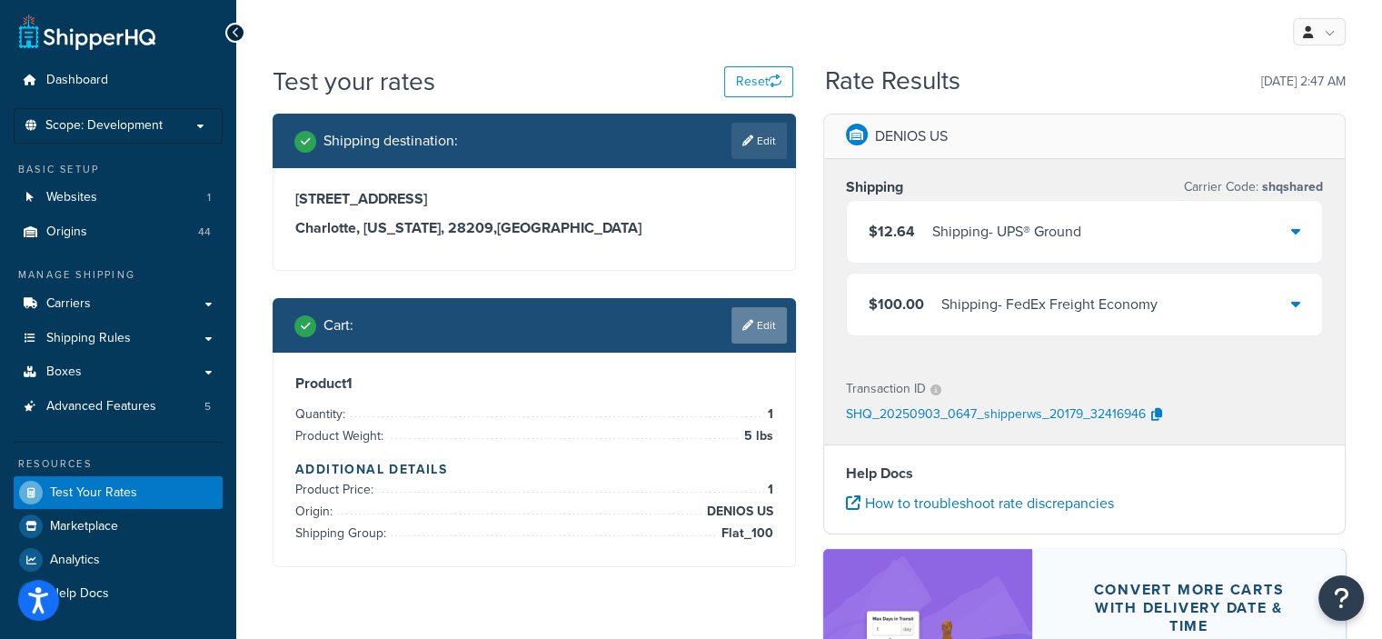
click at [762, 336] on link "Edit" at bounding box center [758, 325] width 55 height 36
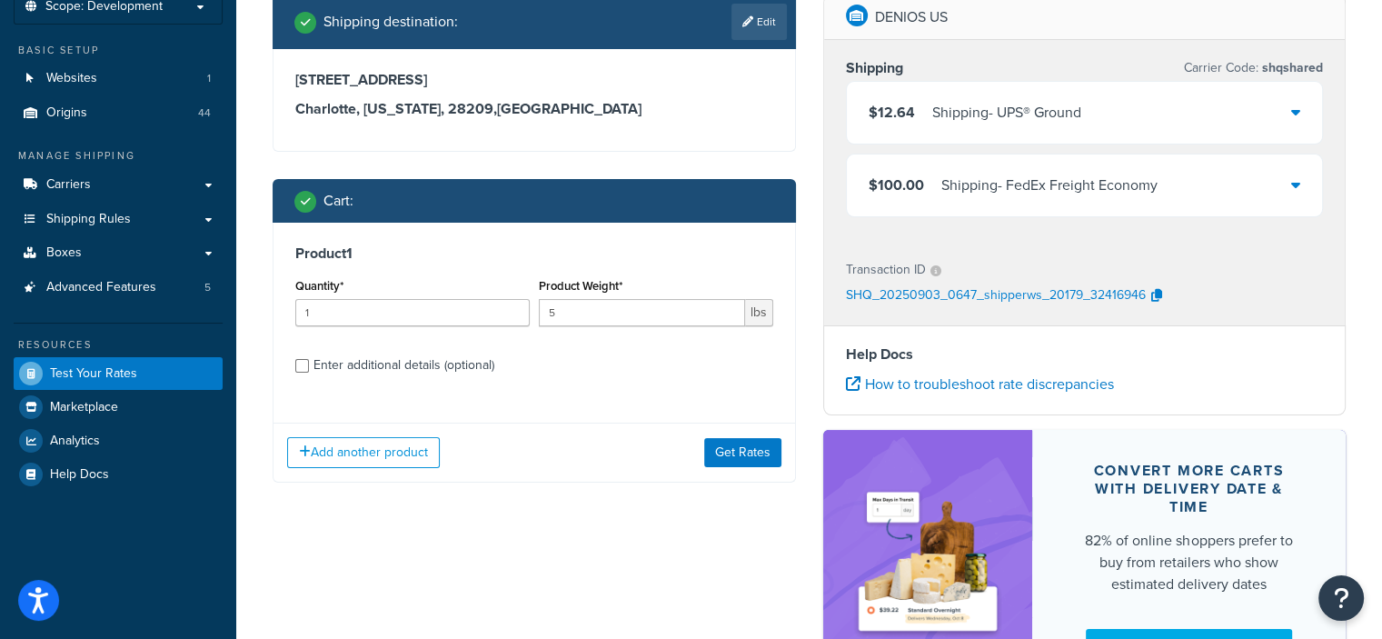
scroll to position [120, 0]
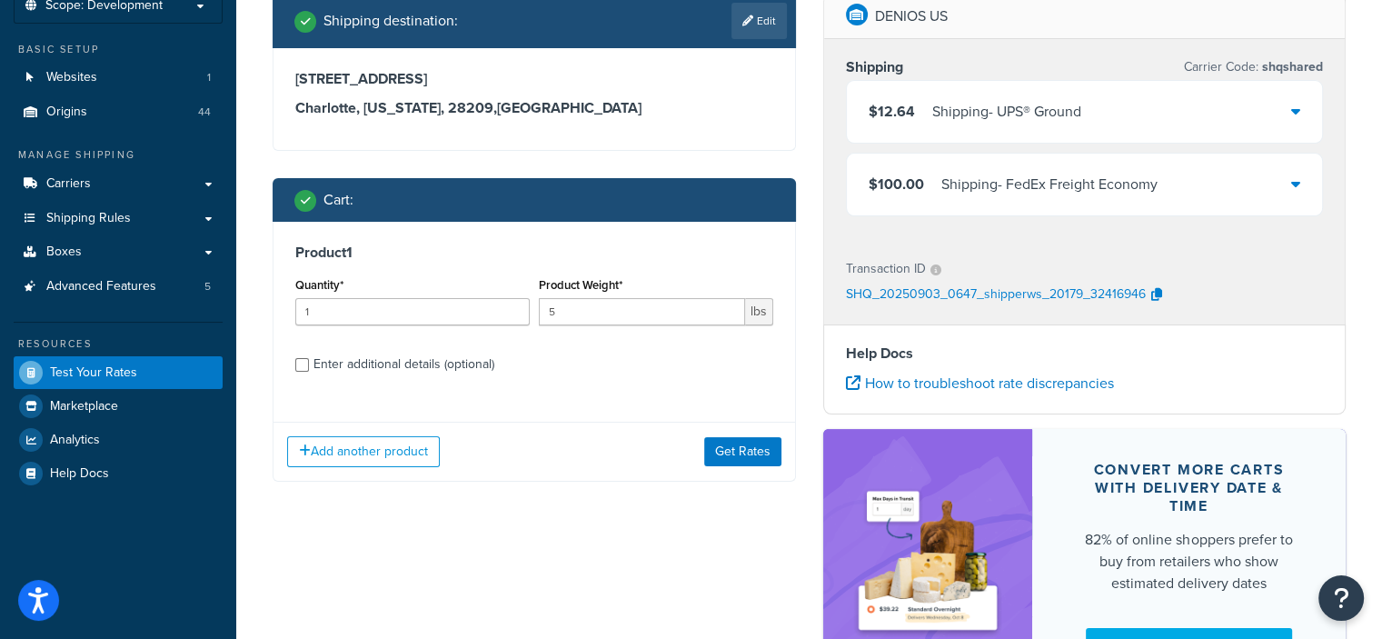
click at [469, 370] on div "Enter additional details (optional)" at bounding box center [403, 364] width 181 height 25
click at [309, 370] on input "Enter additional details (optional)" at bounding box center [302, 365] width 14 height 14
checkbox input "true"
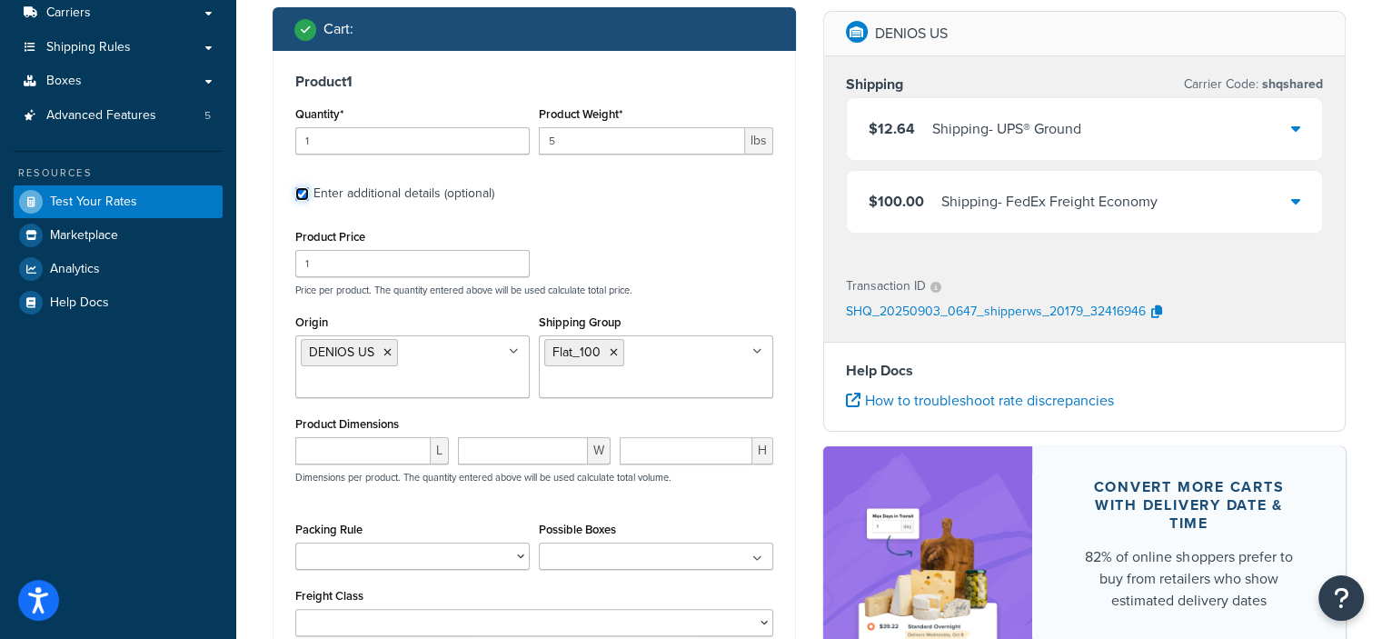
scroll to position [293, 0]
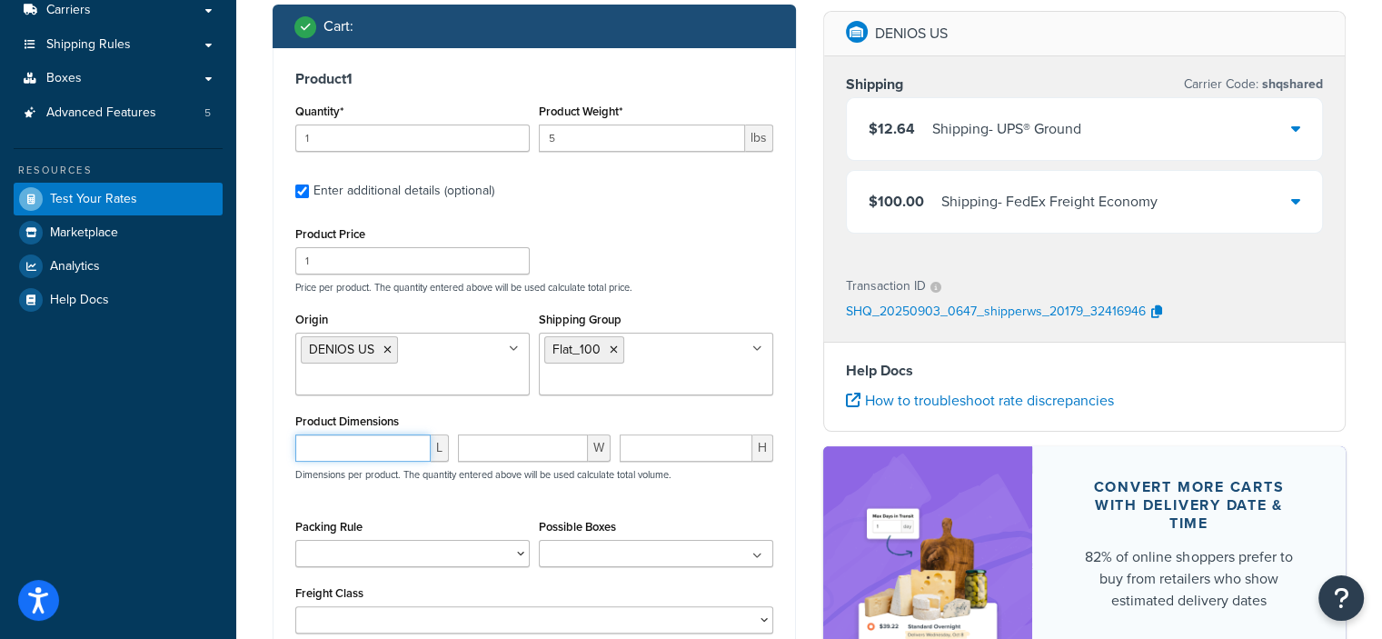
click at [377, 441] on input "number" at bounding box center [362, 447] width 135 height 27
type input "6"
type input "13"
type input "10"
click at [476, 416] on div "Product Dimensions 6 L 13 W 10 H Dimensions per product. The quantity entered a…" at bounding box center [534, 455] width 478 height 92
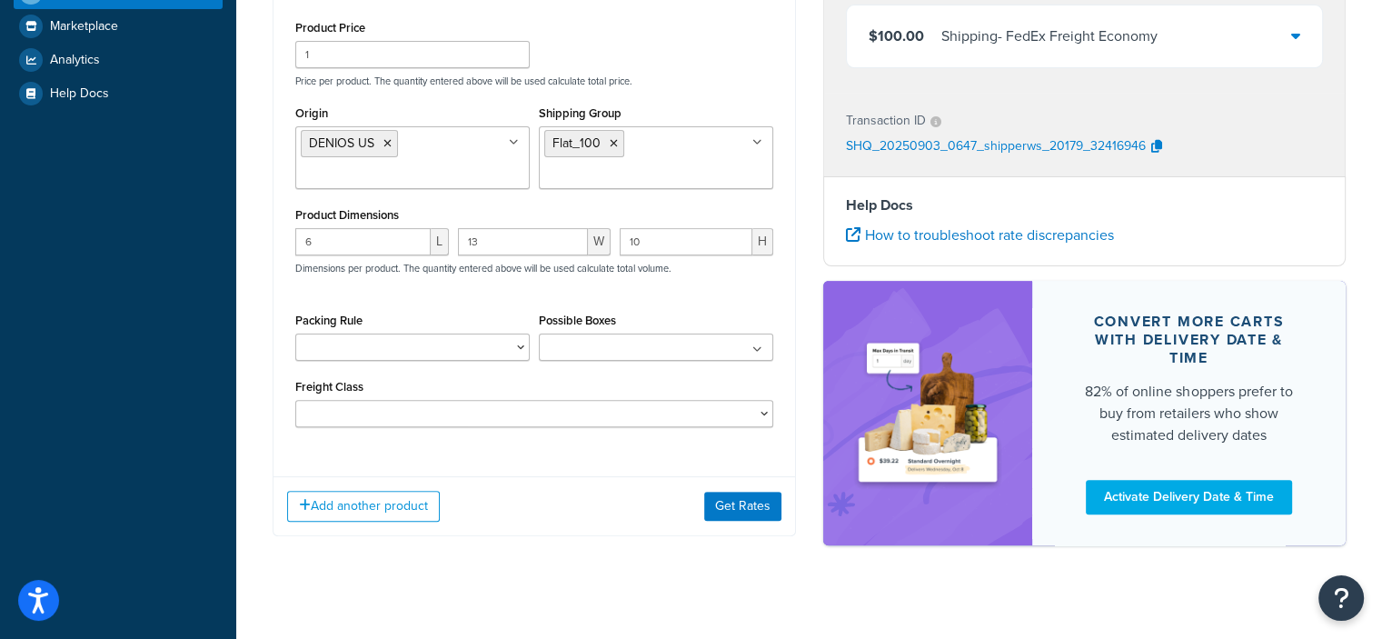
scroll to position [504, 0]
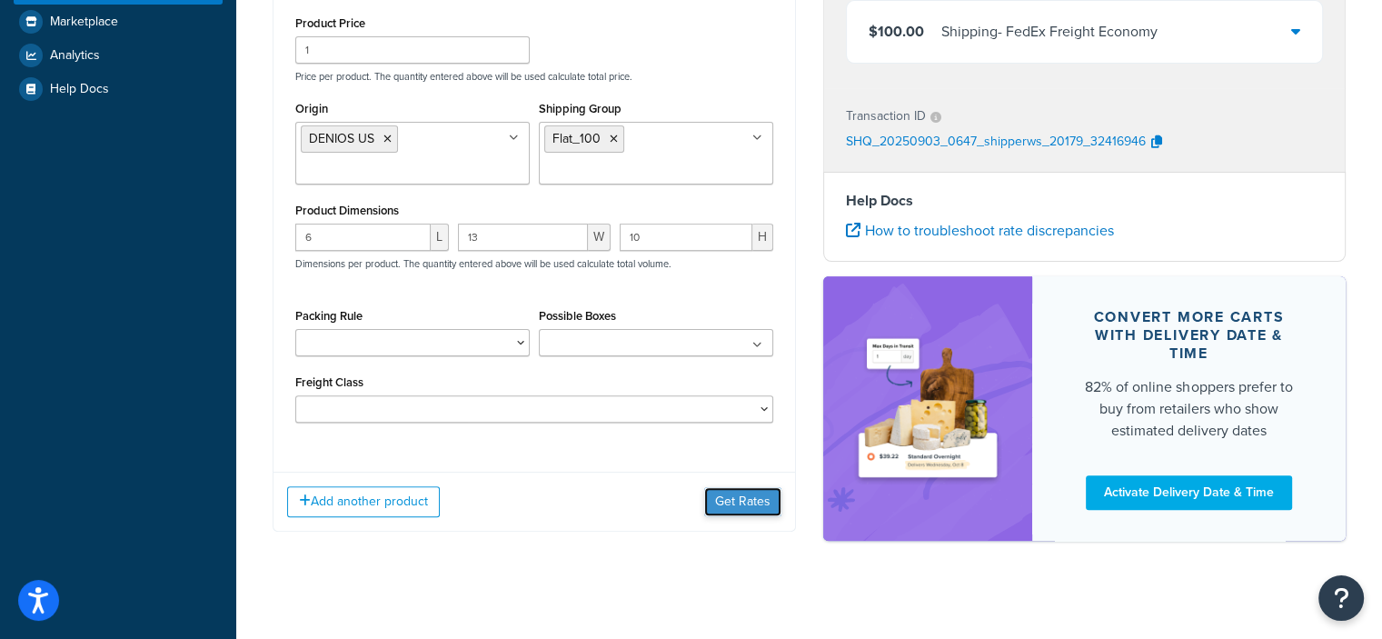
click at [712, 503] on button "Get Rates" at bounding box center [742, 501] width 77 height 29
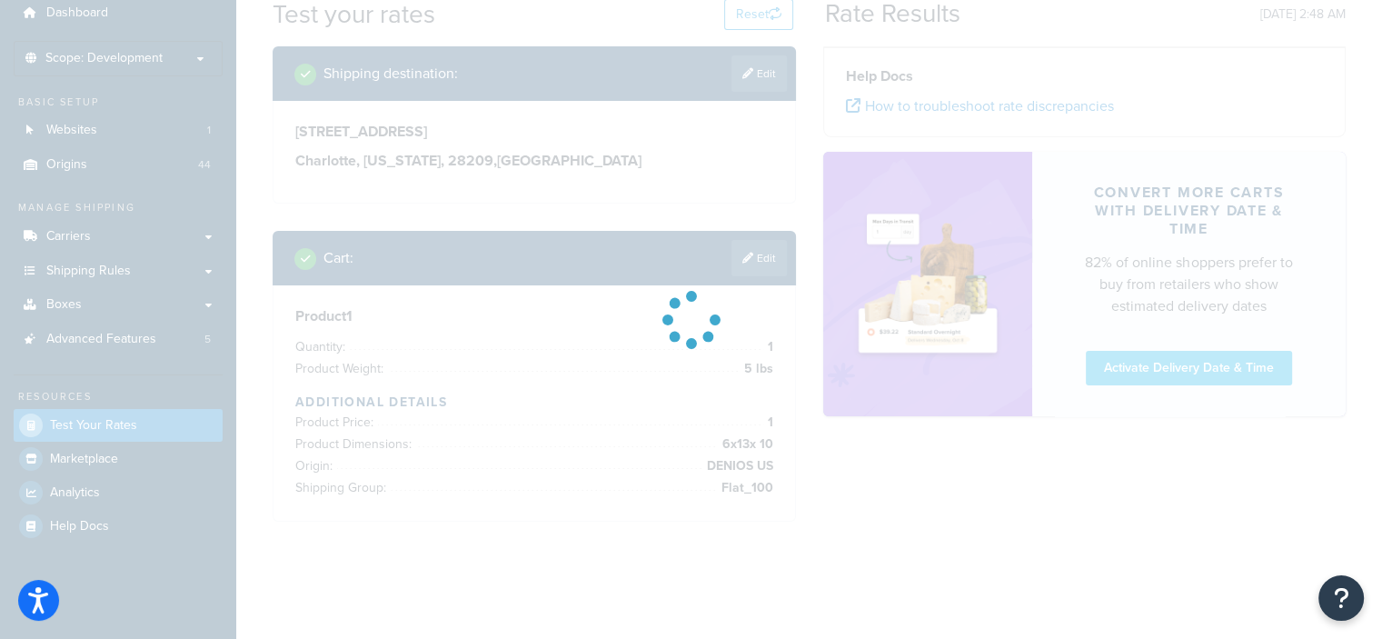
scroll to position [282, 0]
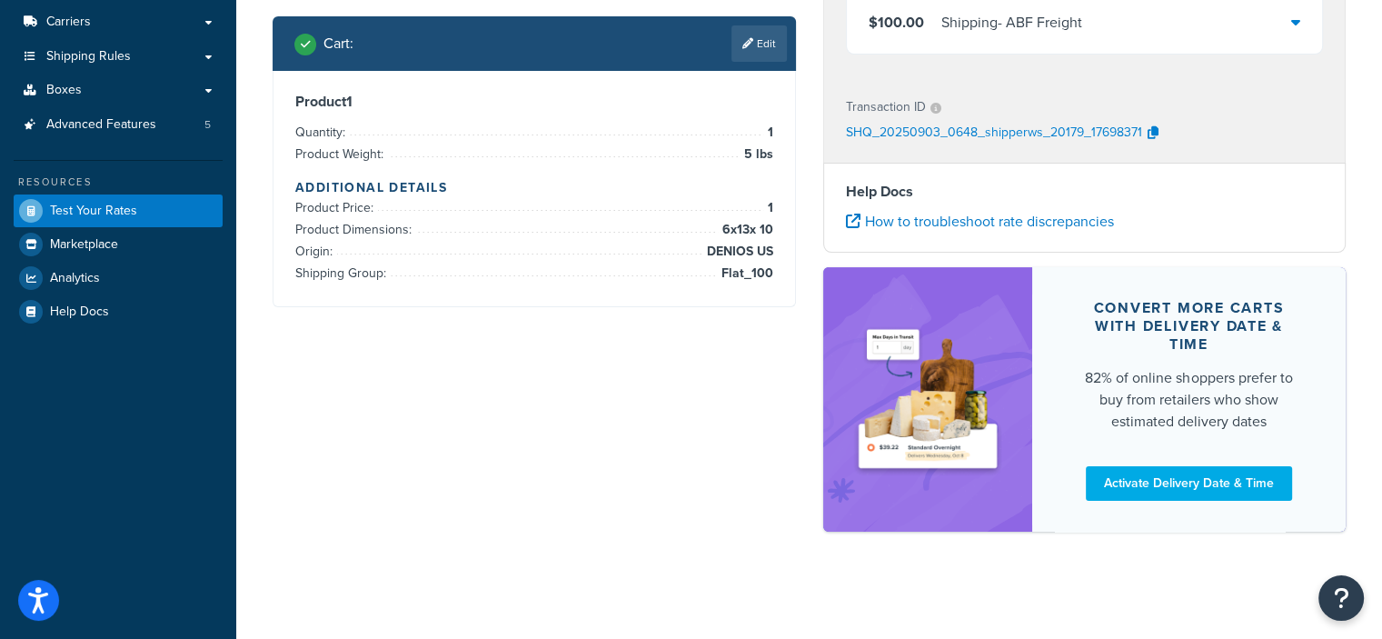
click at [645, 378] on div "Shipping destination : Edit 5610 Carnegie Blvd Charlotte, North Carolina, 28209…" at bounding box center [809, 191] width 1100 height 718
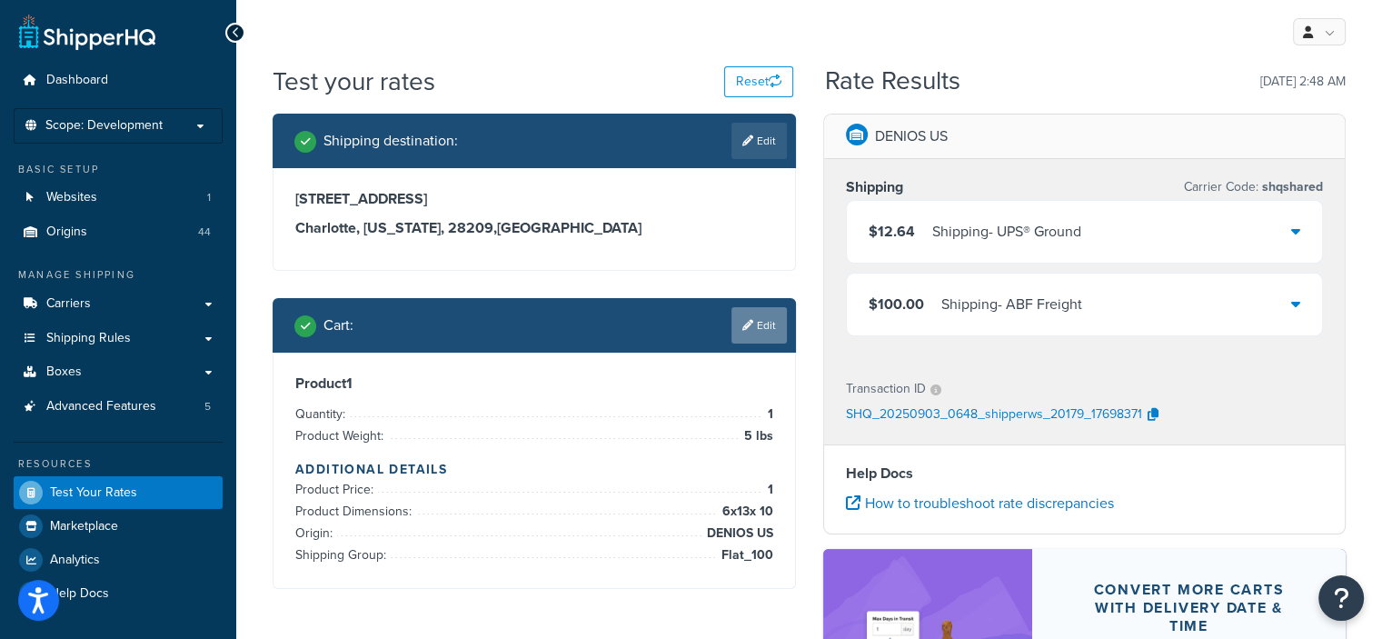
click at [751, 312] on link "Edit" at bounding box center [758, 325] width 55 height 36
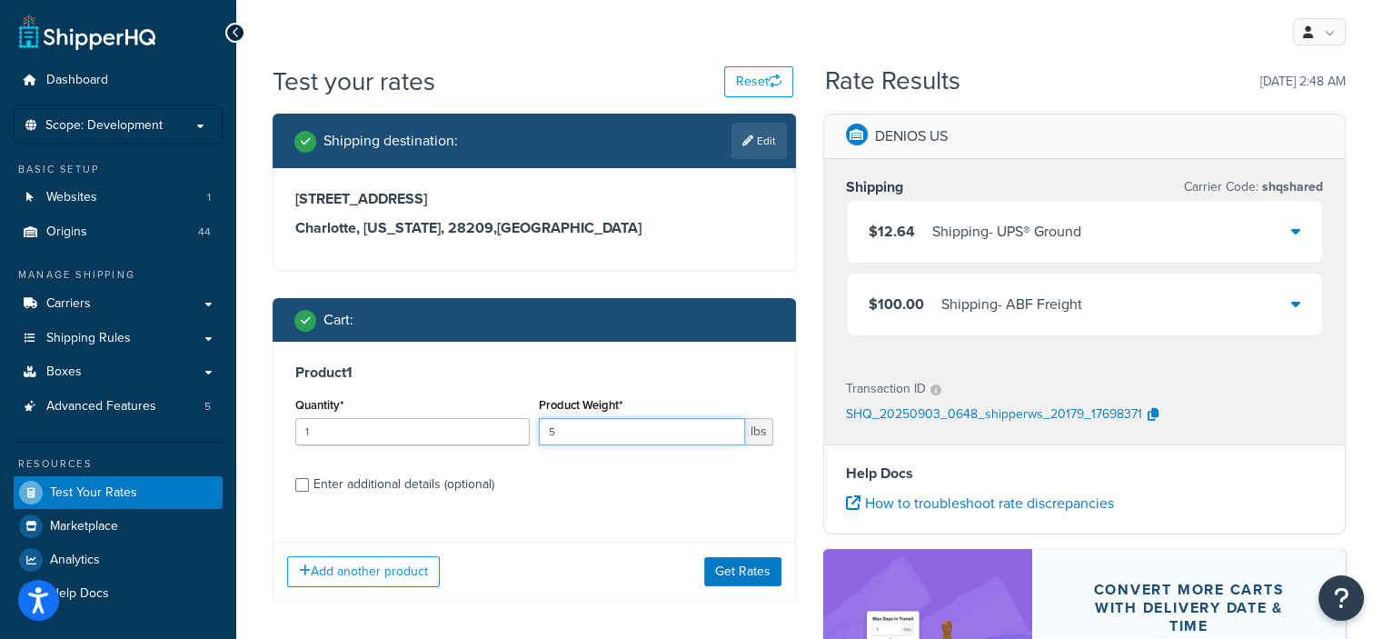
click at [681, 441] on input "5" at bounding box center [642, 431] width 206 height 27
type input "1540"
click at [718, 568] on button "Get Rates" at bounding box center [742, 571] width 77 height 29
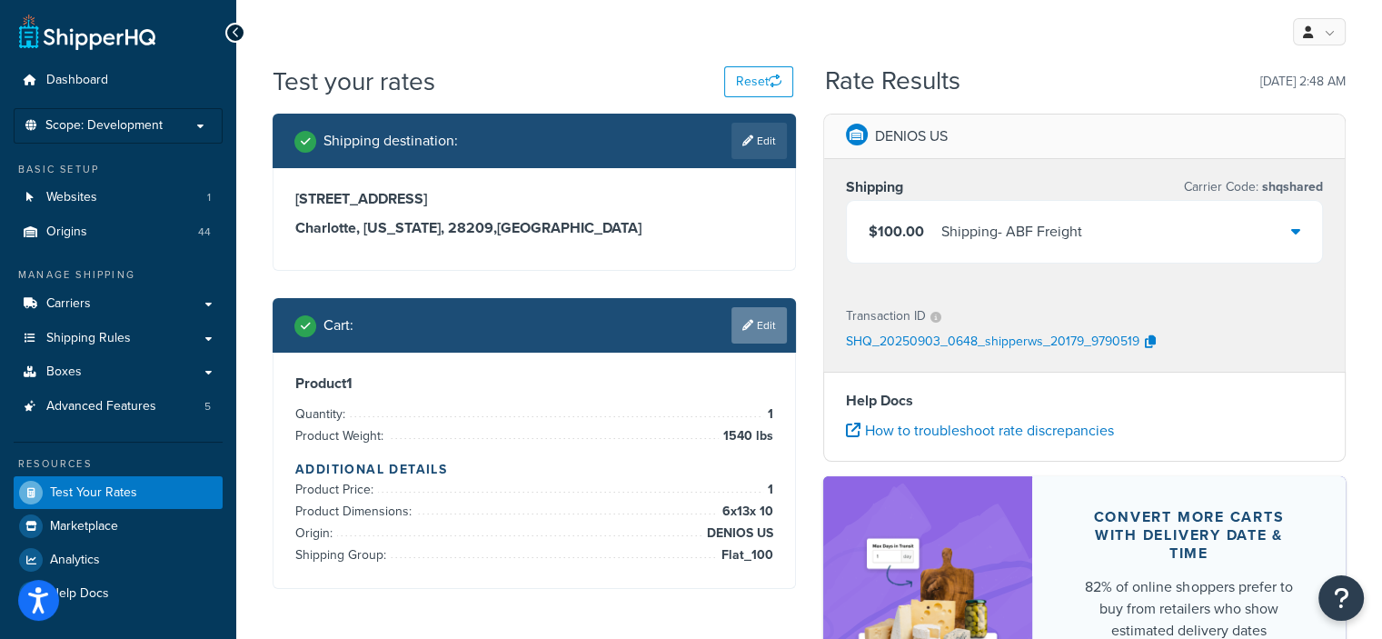
click at [754, 335] on link "Edit" at bounding box center [758, 325] width 55 height 36
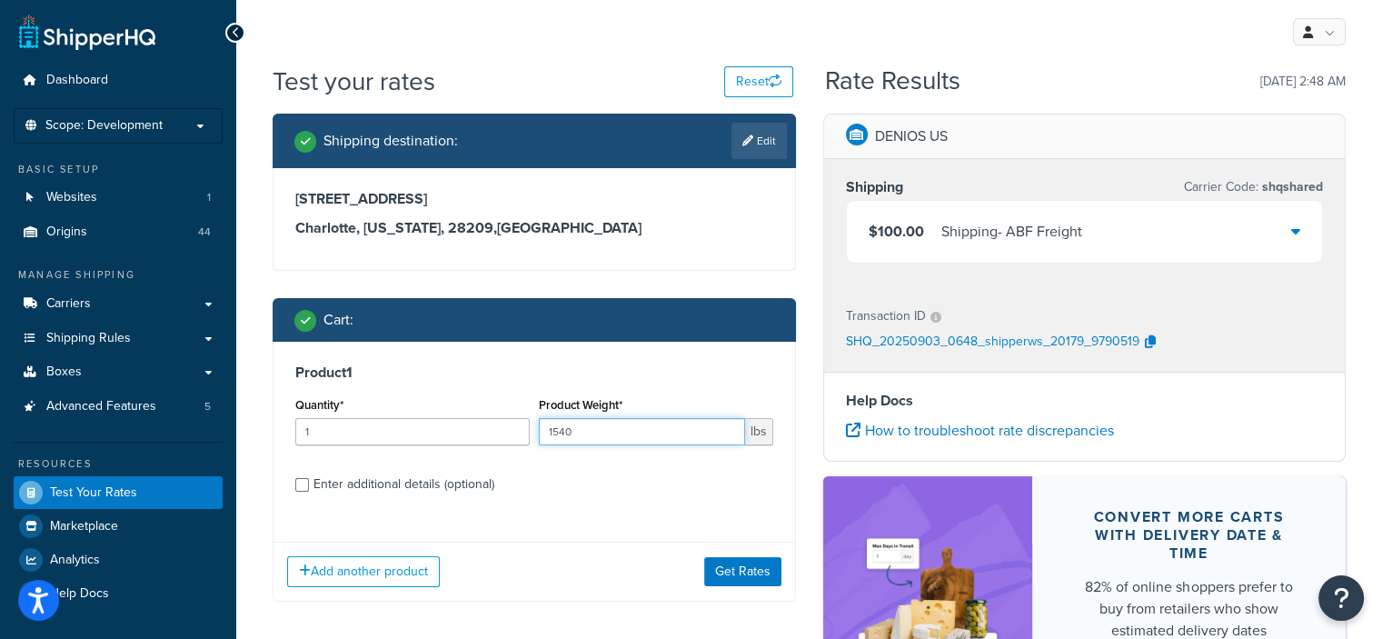
click at [680, 429] on input "1540" at bounding box center [642, 431] width 206 height 27
type input "25"
click at [710, 581] on button "Get Rates" at bounding box center [742, 571] width 77 height 29
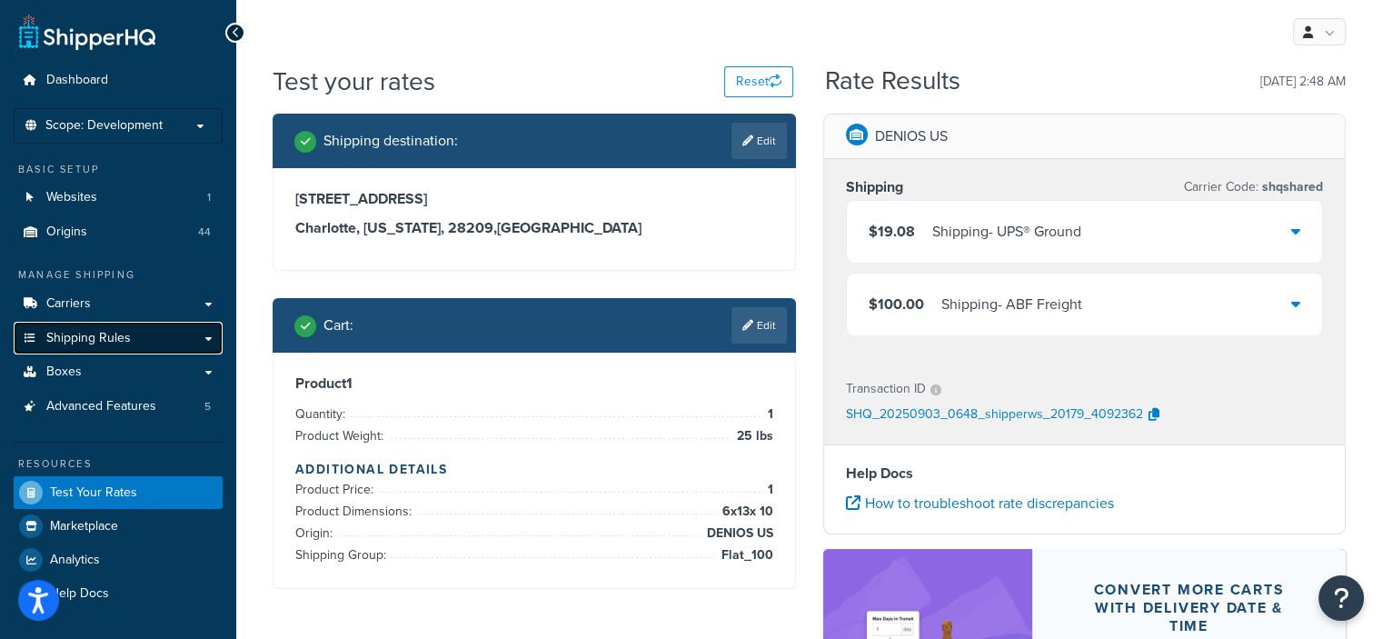
click at [127, 334] on span "Shipping Rules" at bounding box center [88, 338] width 85 height 15
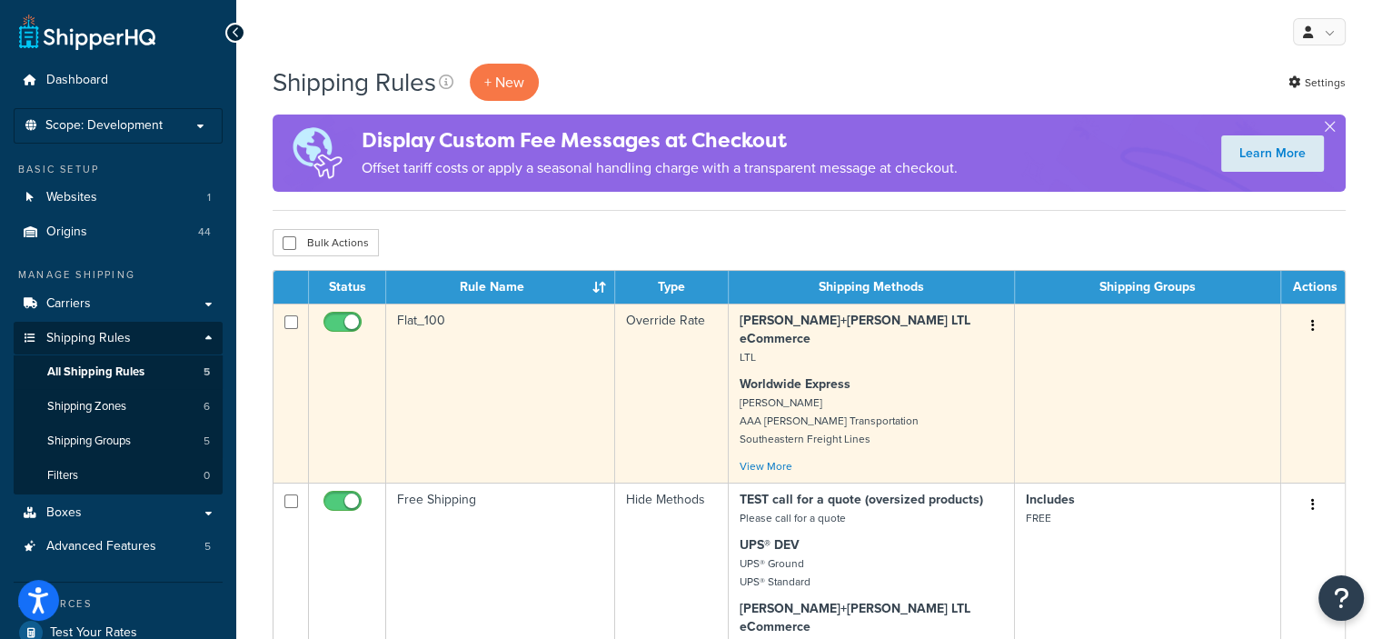
click at [467, 381] on td "Flat_100" at bounding box center [500, 392] width 229 height 179
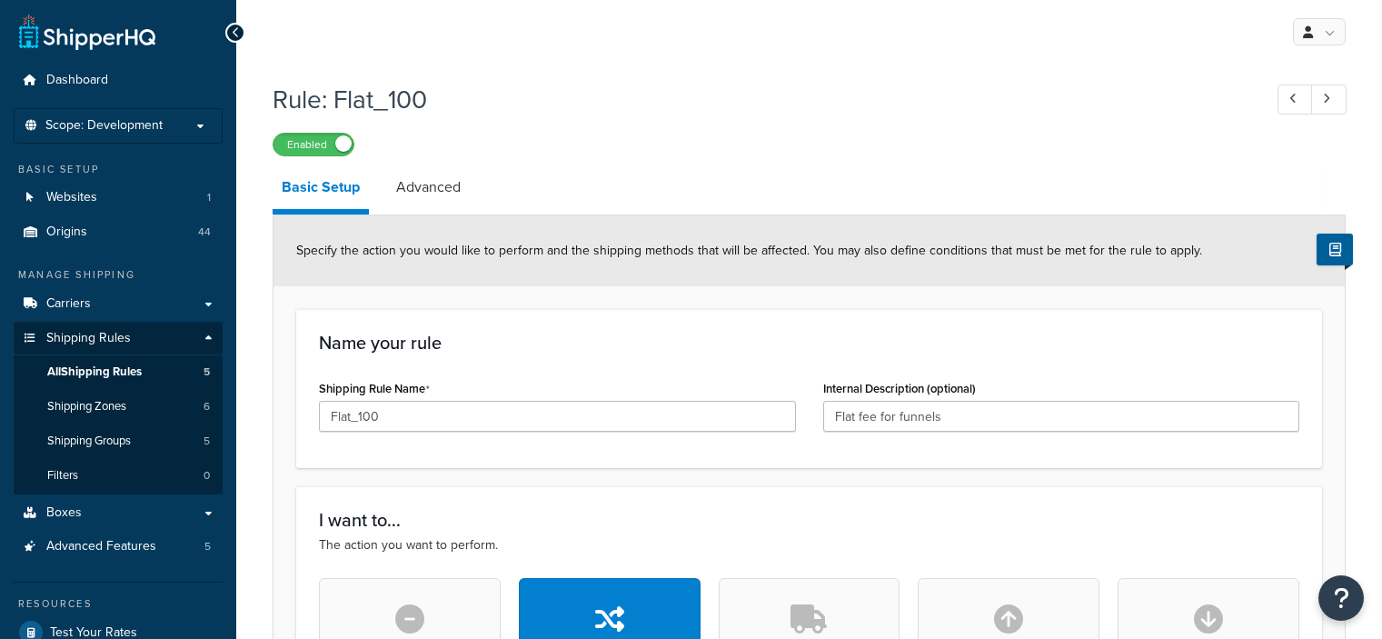
select select "ITEM"
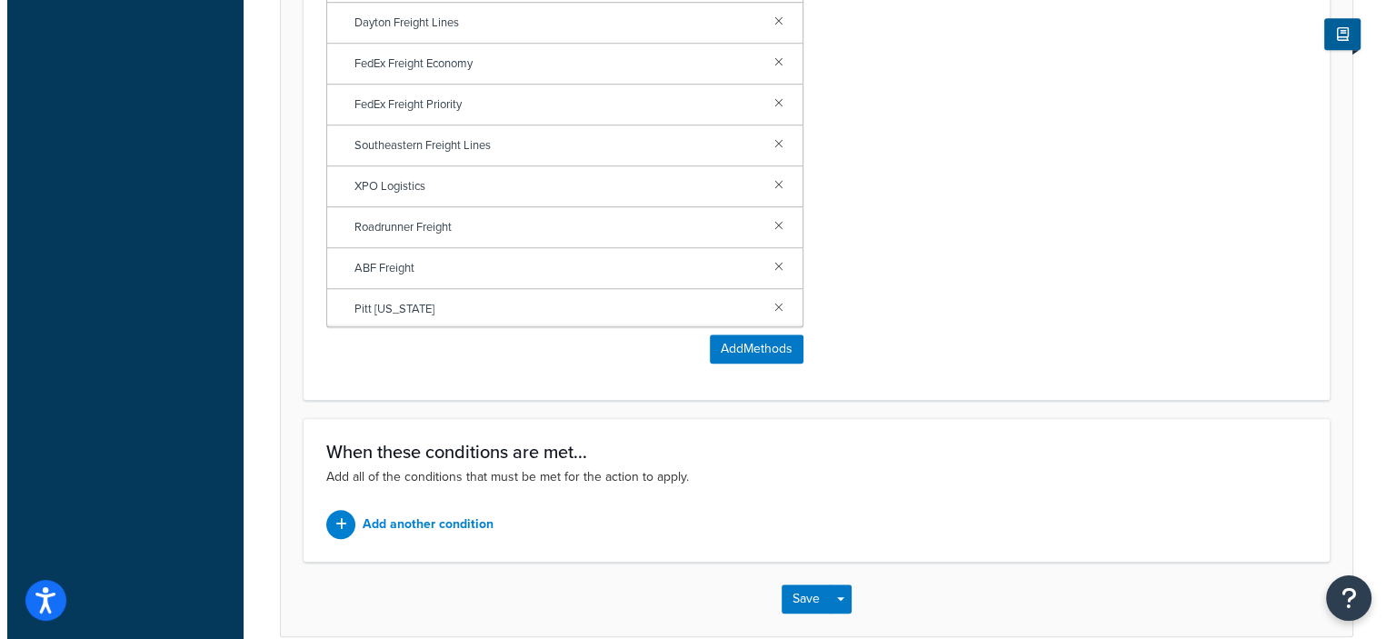
scroll to position [1304, 0]
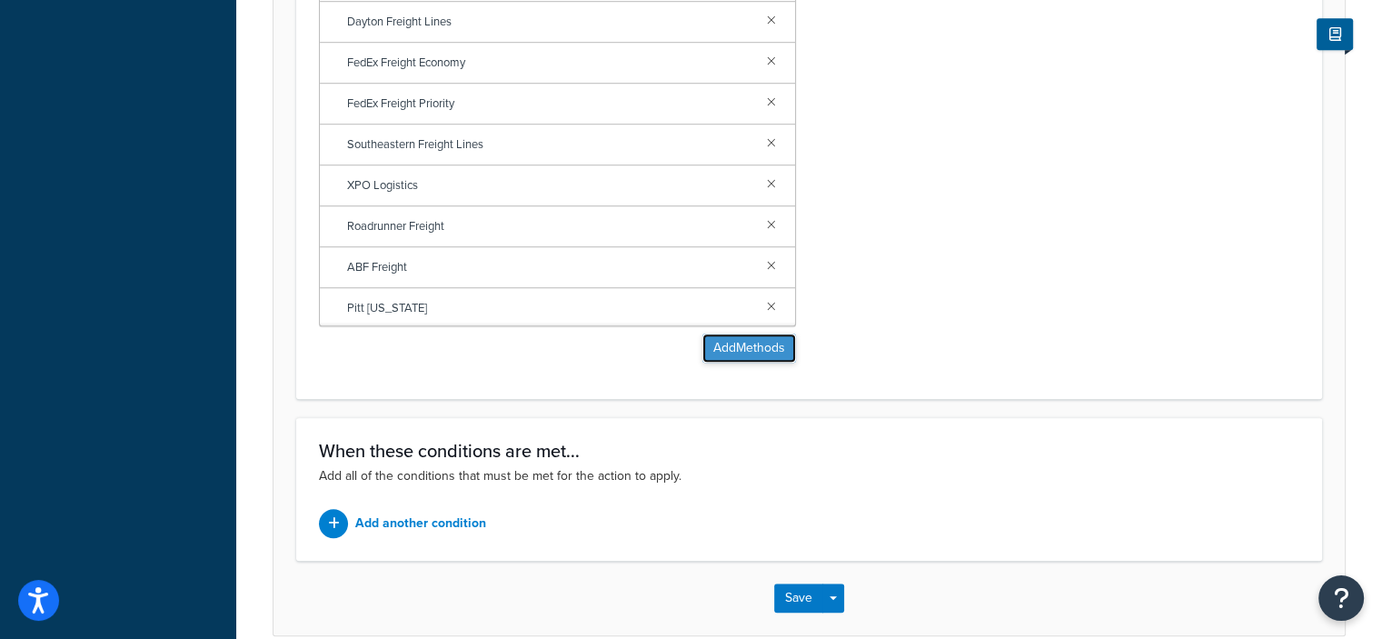
click at [762, 358] on button "Add Methods" at bounding box center [749, 347] width 94 height 29
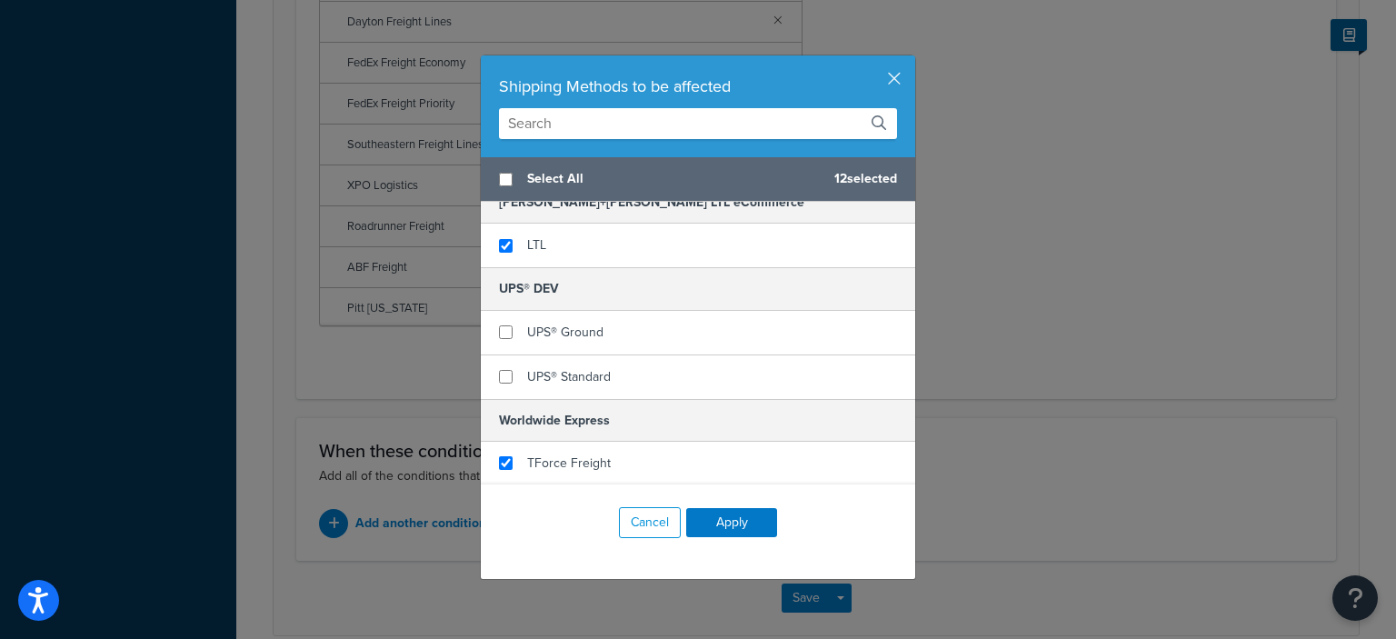
scroll to position [195, 0]
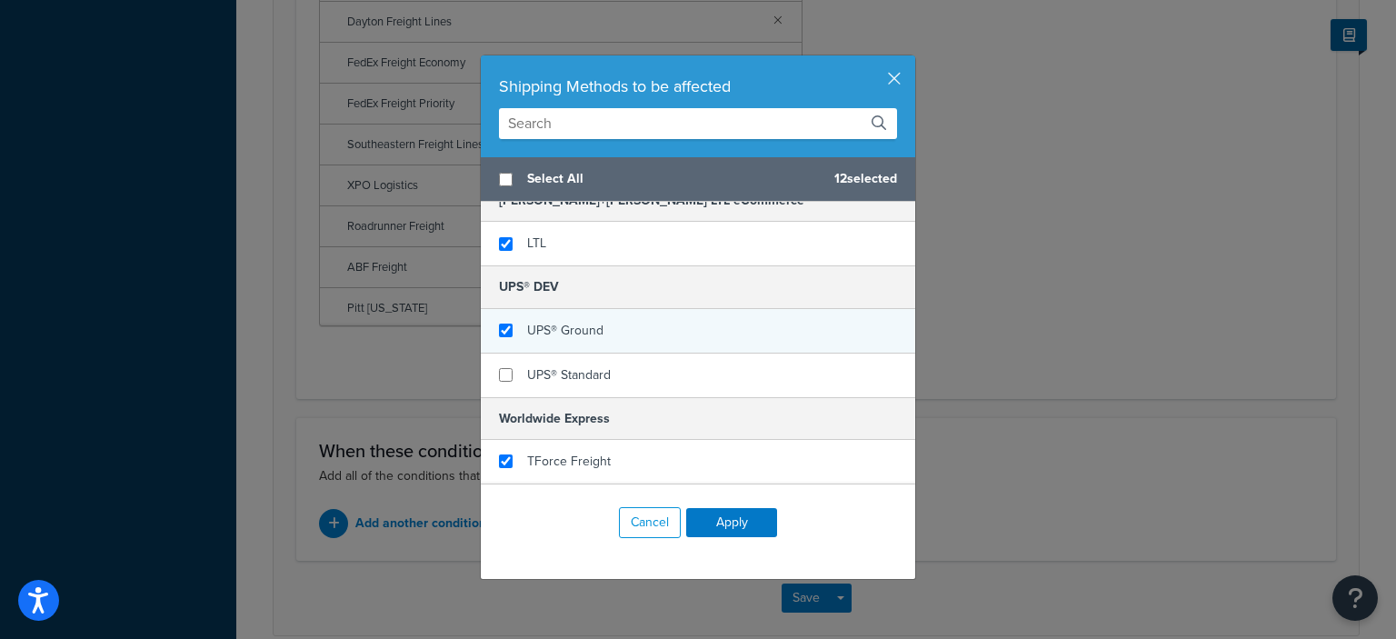
checkbox input "true"
click at [687, 325] on div "UPS® Ground" at bounding box center [698, 331] width 434 height 45
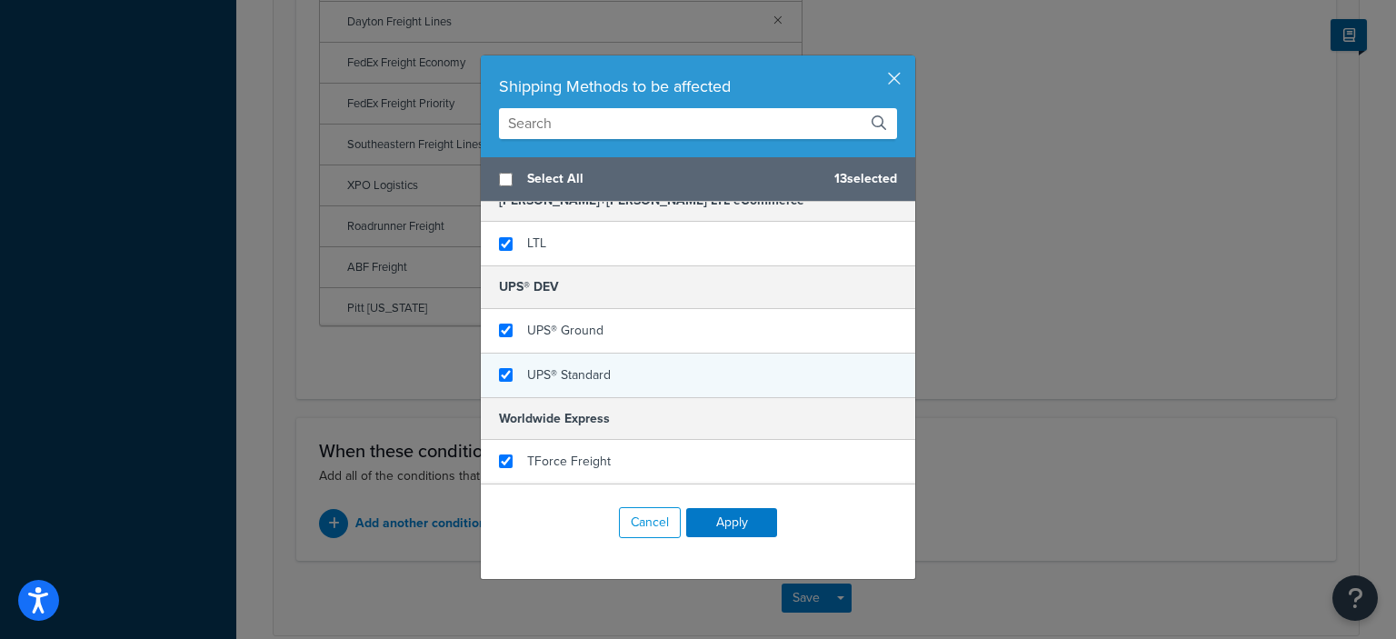
checkbox input "true"
click at [605, 375] on div "UPS® Standard" at bounding box center [698, 375] width 434 height 44
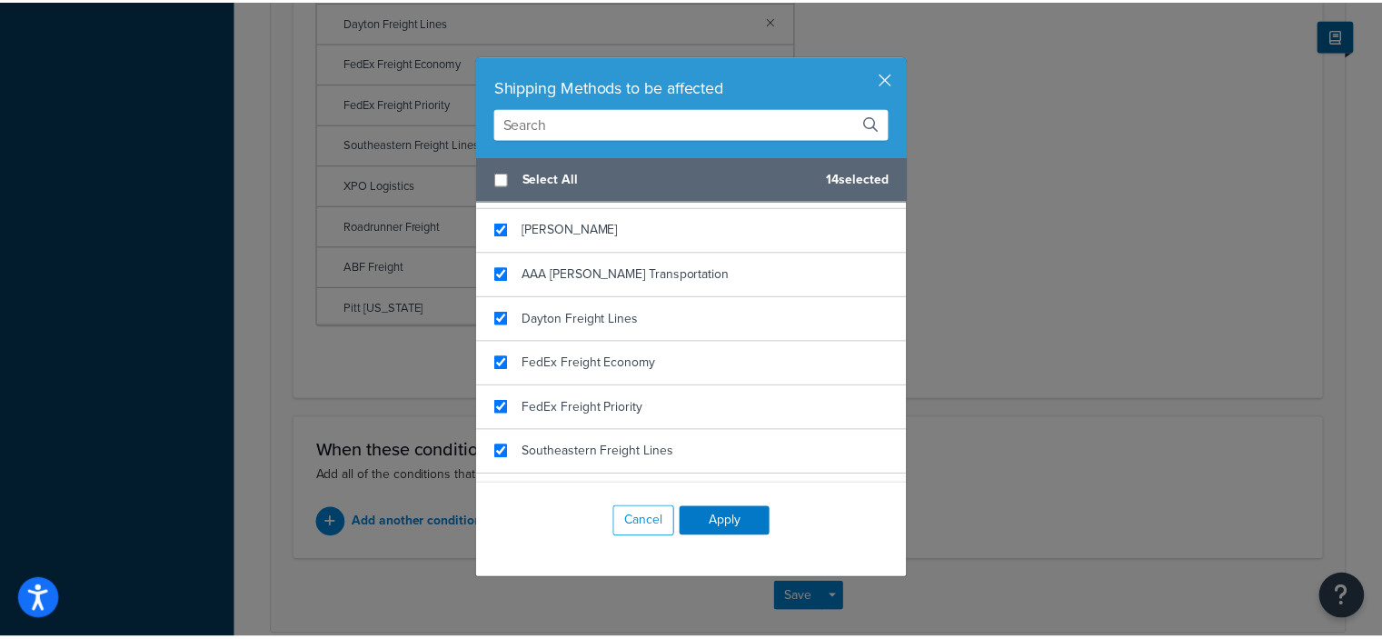
scroll to position [472, 0]
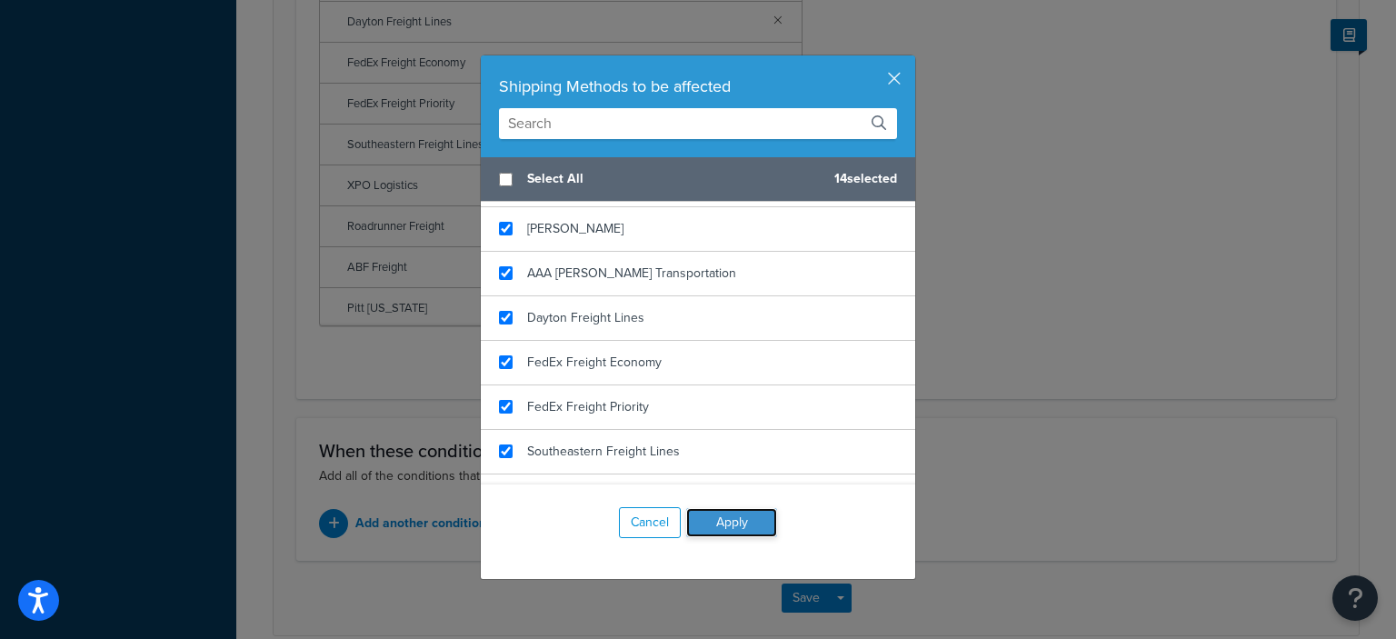
click at [744, 522] on button "Apply" at bounding box center [731, 522] width 91 height 29
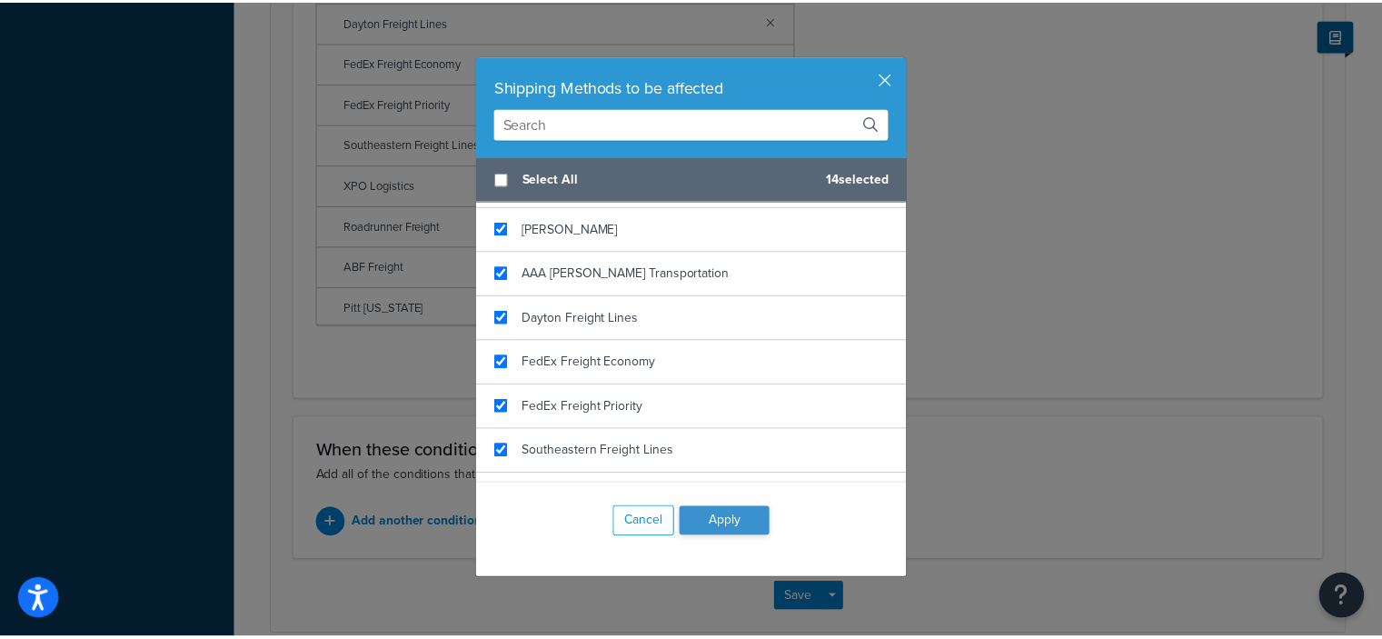
scroll to position [327, 0]
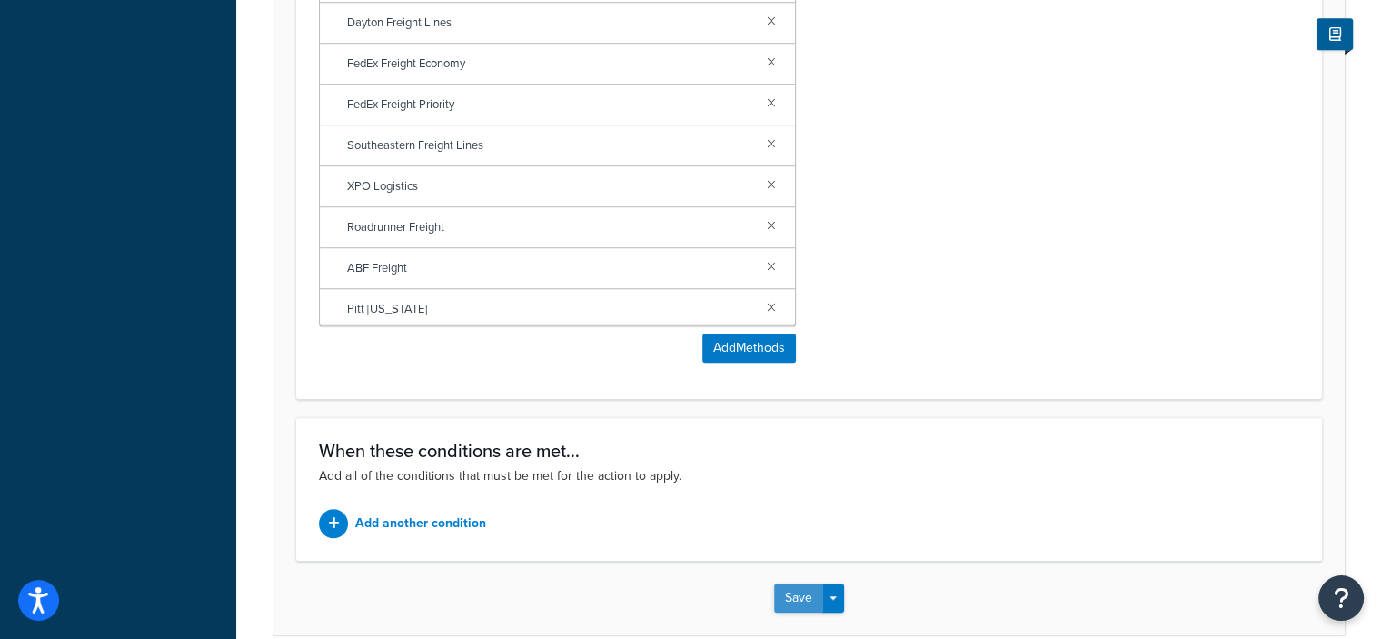
click at [788, 597] on button "Save" at bounding box center [798, 597] width 49 height 29
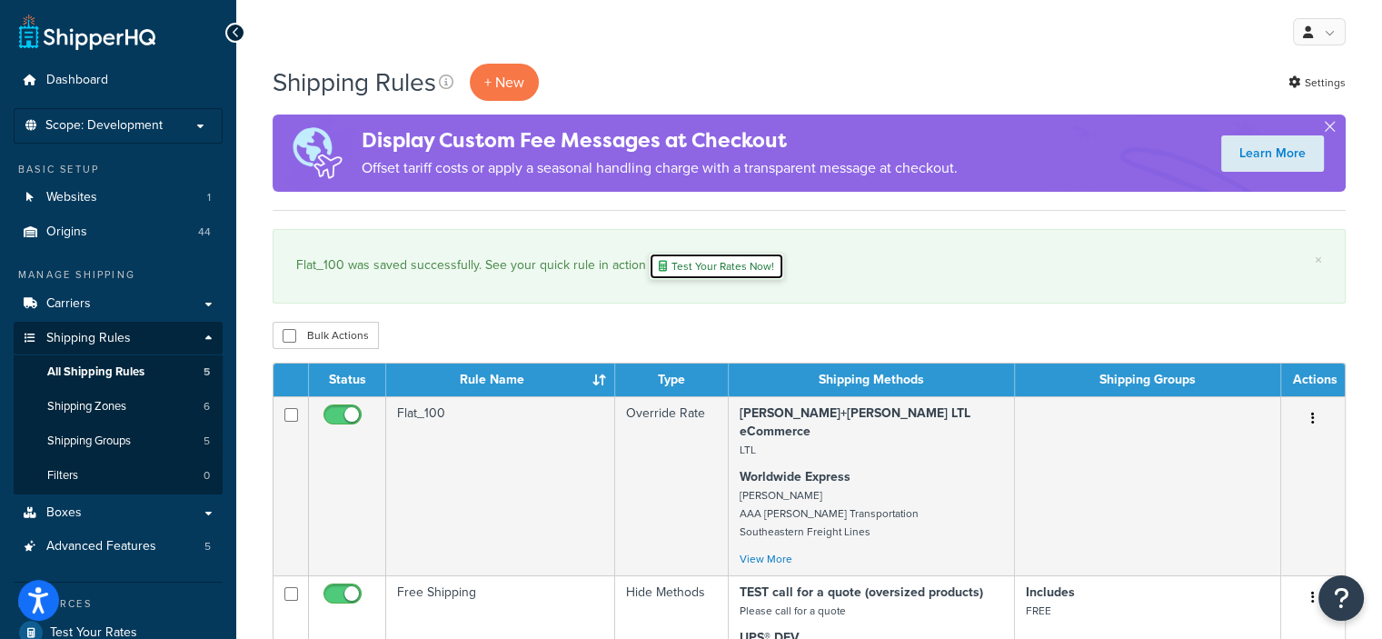
click at [683, 273] on link "Test Your Rates Now!" at bounding box center [716, 266] width 135 height 27
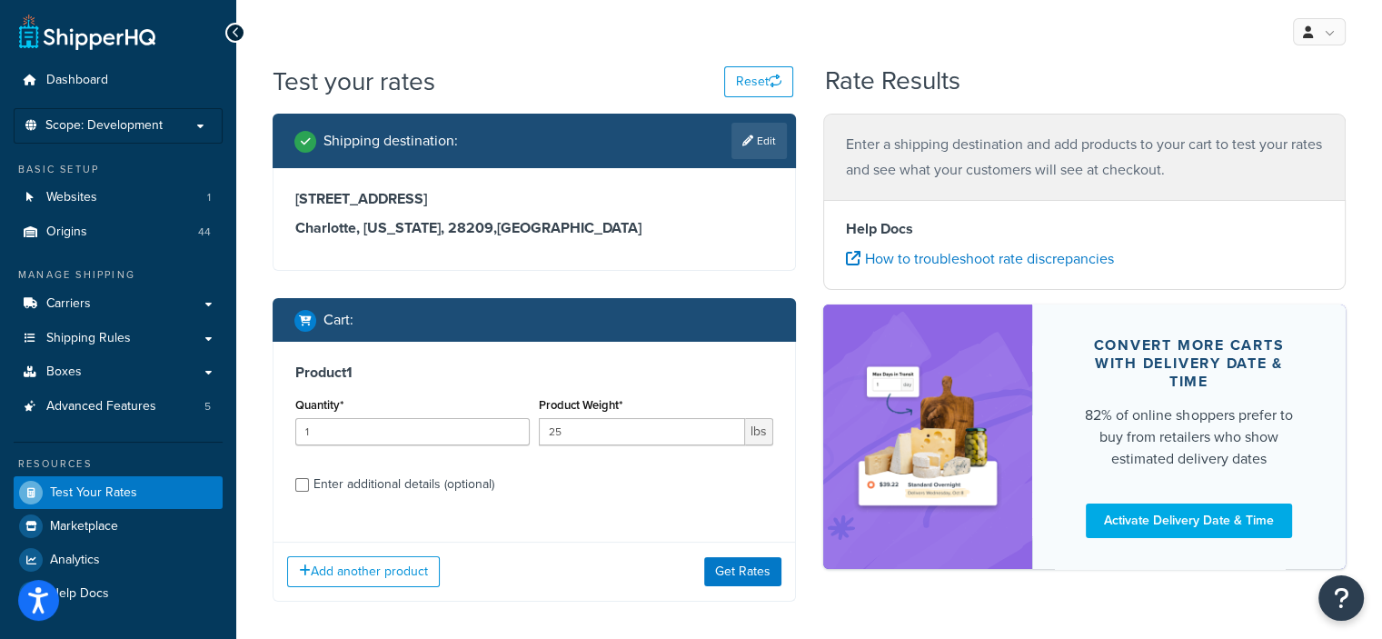
click at [454, 482] on div "Enter additional details (optional)" at bounding box center [403, 484] width 181 height 25
click at [309, 482] on input "Enter additional details (optional)" at bounding box center [302, 485] width 14 height 14
checkbox input "true"
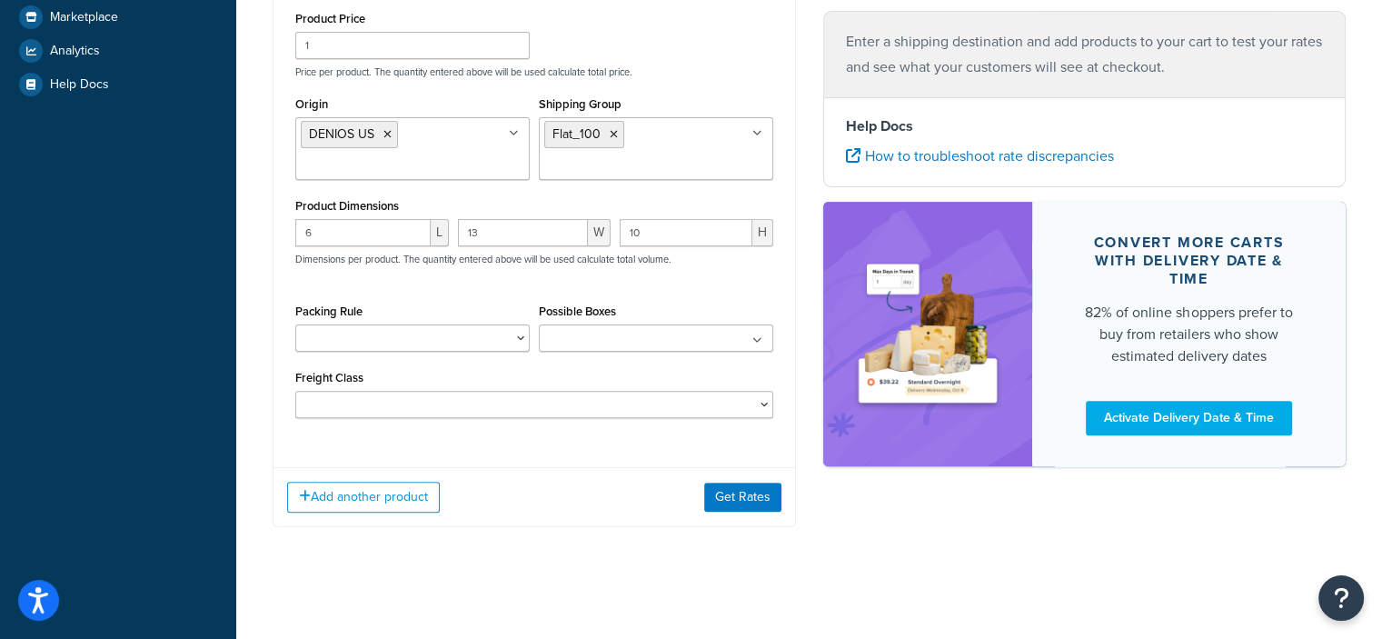
scroll to position [512, 0]
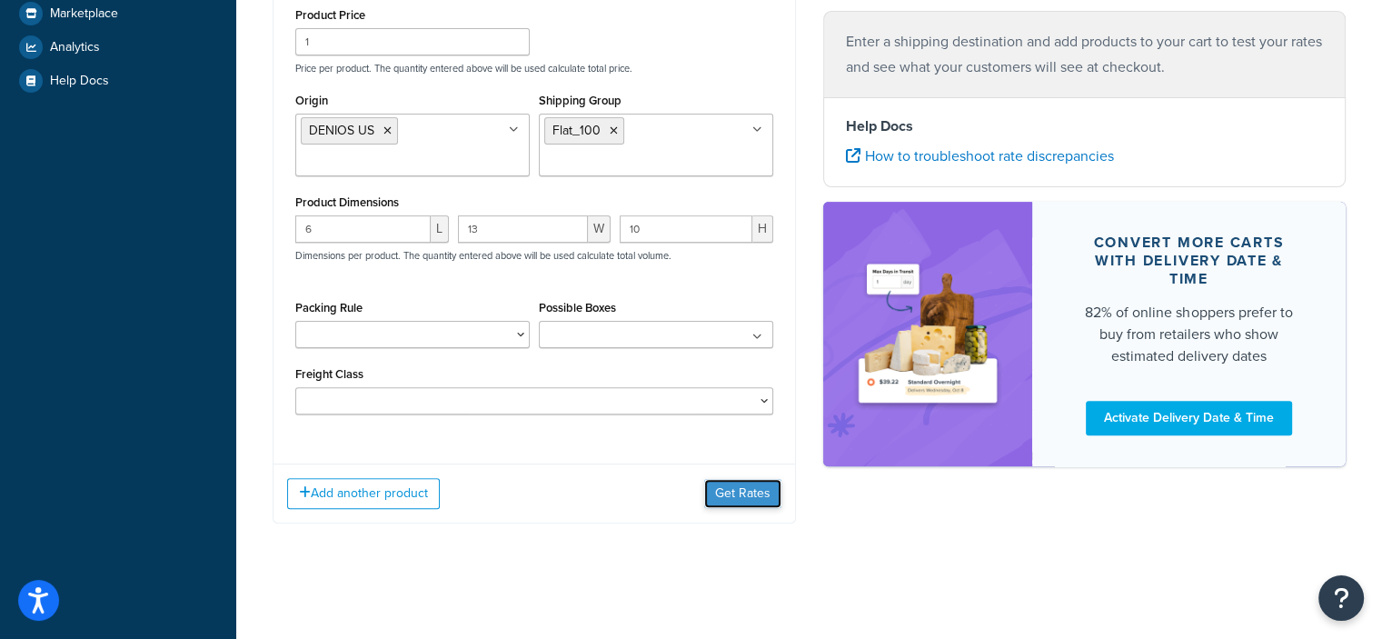
click at [763, 491] on button "Get Rates" at bounding box center [742, 493] width 77 height 29
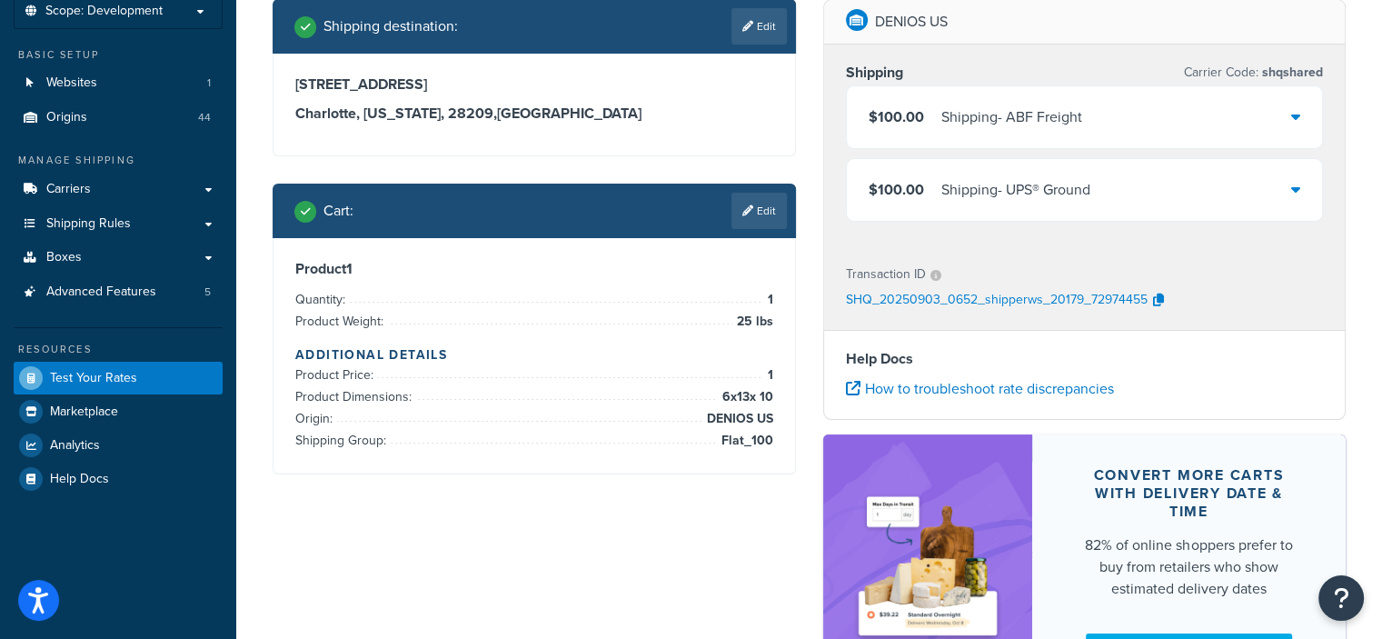
scroll to position [113, 0]
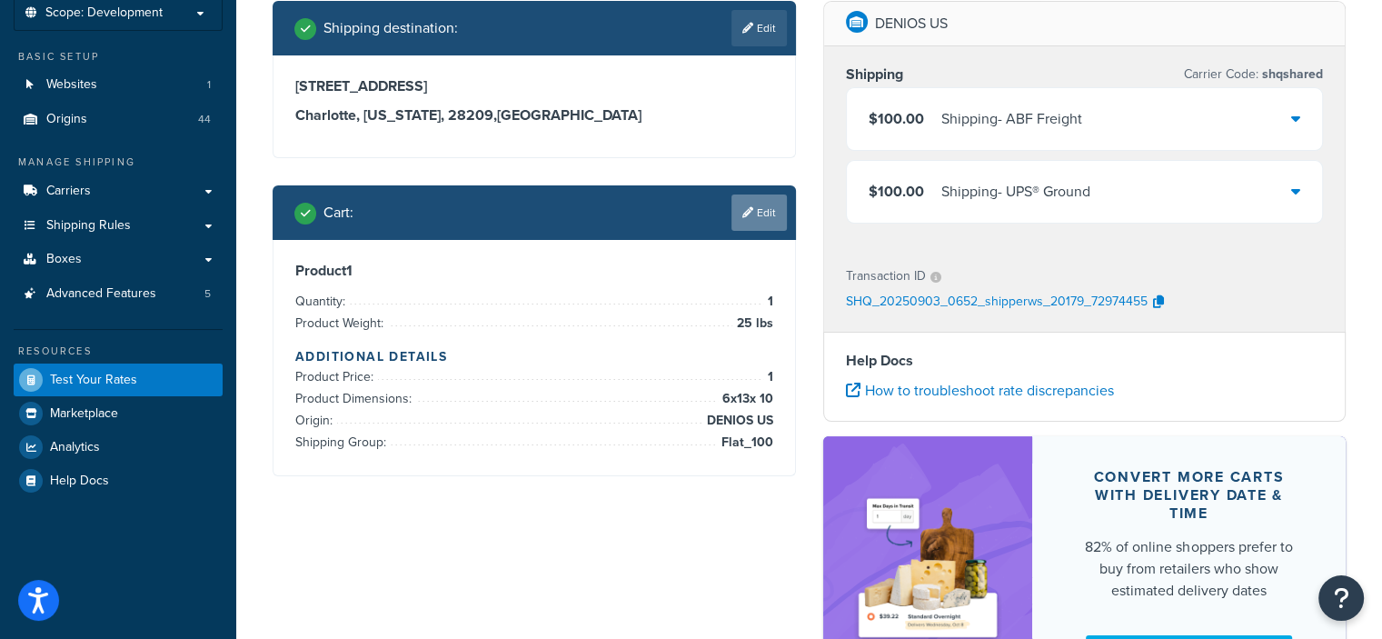
click at [771, 212] on link "Edit" at bounding box center [758, 212] width 55 height 36
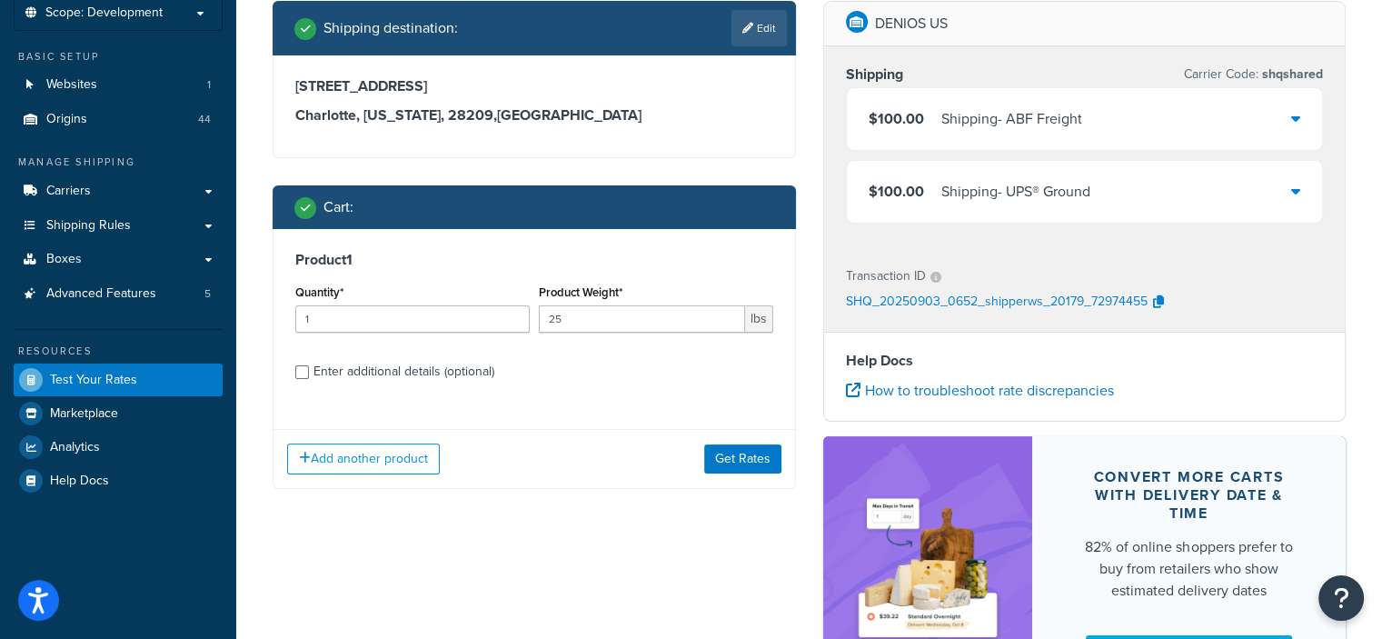
click at [494, 368] on div "Enter additional details (optional)" at bounding box center [403, 371] width 181 height 25
click at [309, 368] on input "Enter additional details (optional)" at bounding box center [302, 372] width 14 height 14
checkbox input "true"
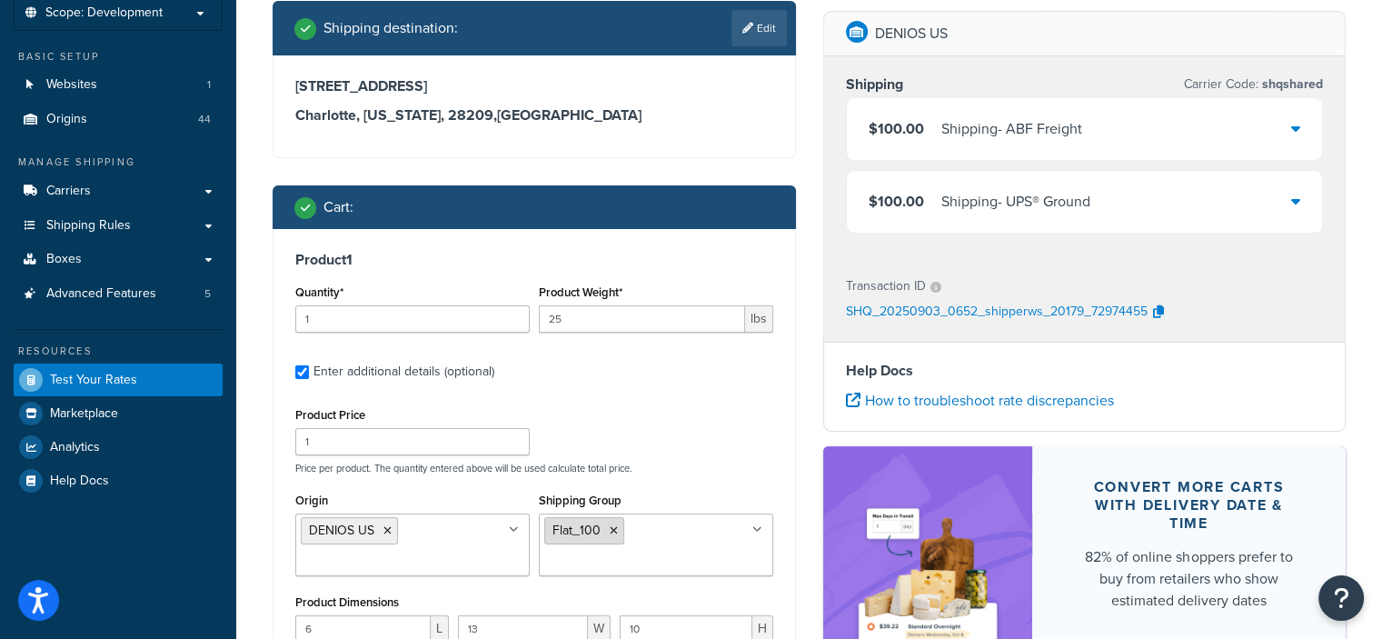
click at [614, 526] on icon at bounding box center [614, 530] width 8 height 11
click at [618, 444] on div "Product Price 1 Price per product. The quantity entered above will be used calc…" at bounding box center [534, 439] width 487 height 72
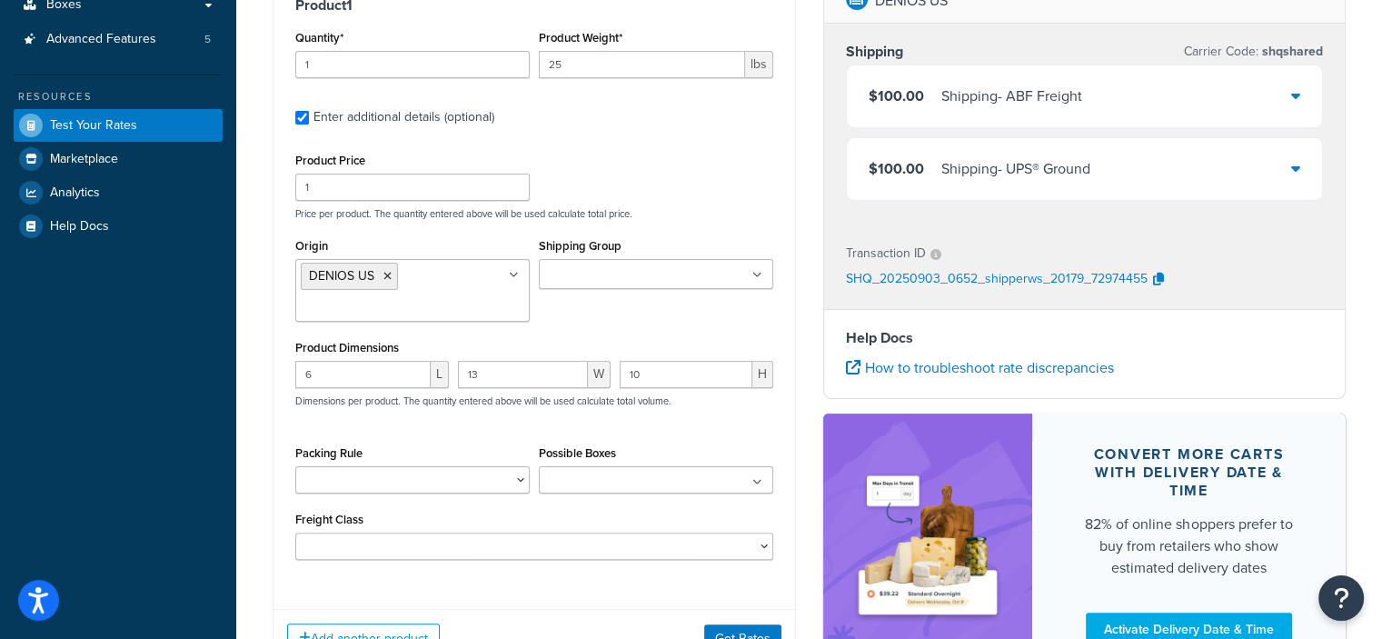
scroll to position [516, 0]
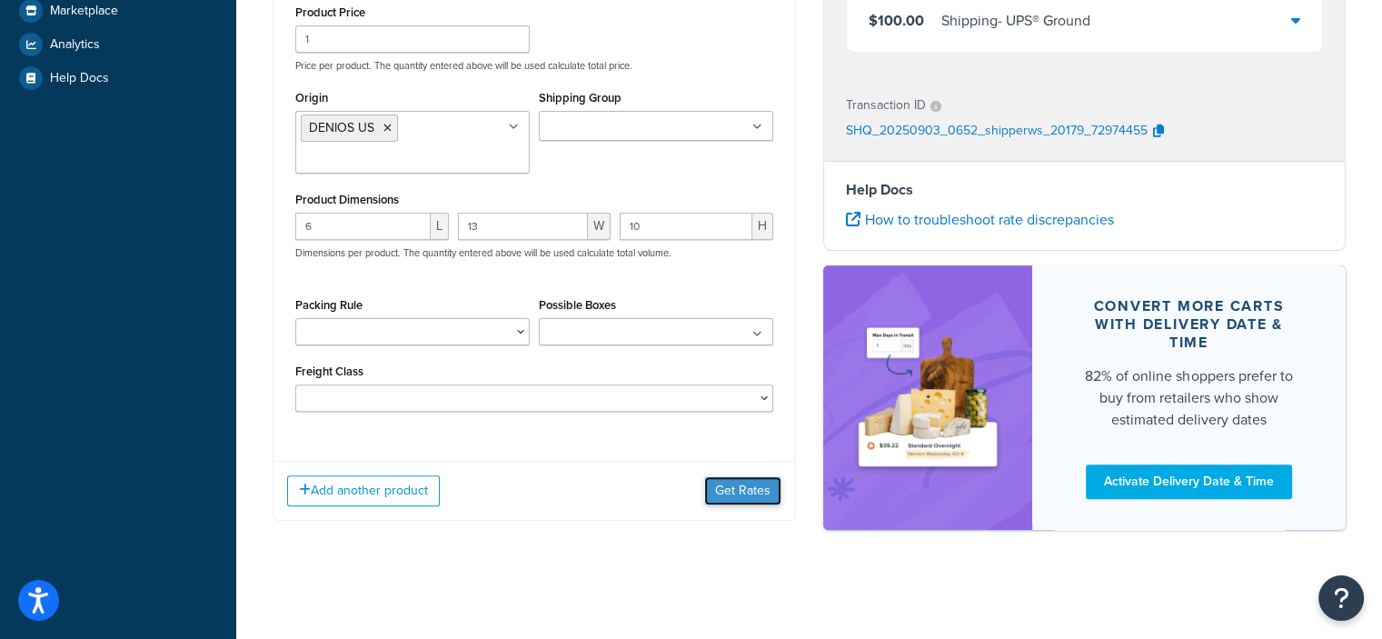
click at [737, 486] on button "Get Rates" at bounding box center [742, 490] width 77 height 29
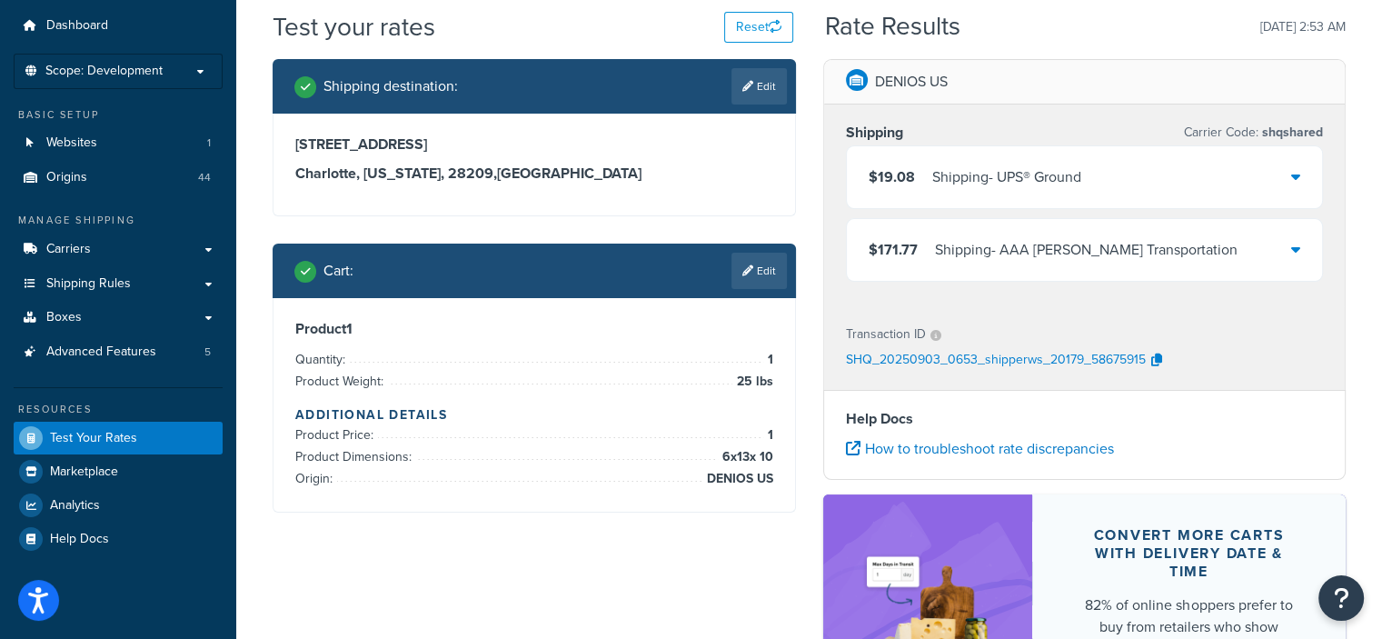
scroll to position [55, 0]
click at [751, 268] on link "Edit" at bounding box center [758, 271] width 55 height 36
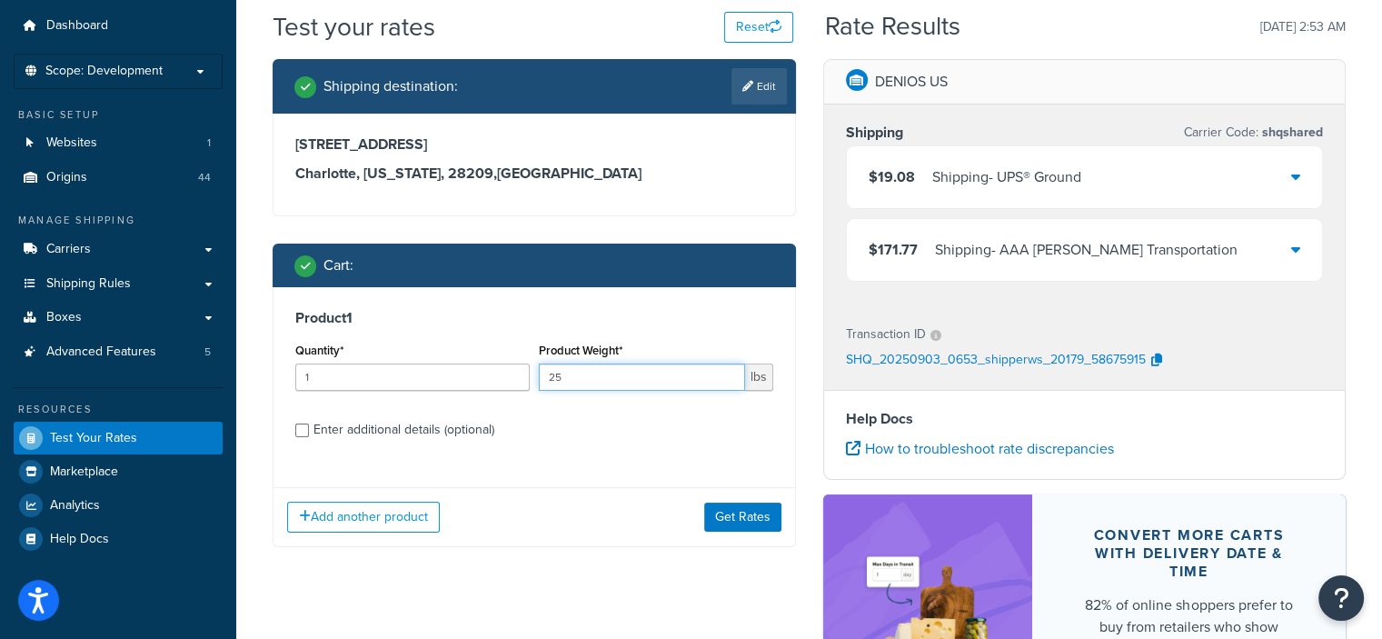
click at [644, 372] on input "25" at bounding box center [642, 376] width 206 height 27
type input "1540"
click at [729, 525] on button "Get Rates" at bounding box center [742, 516] width 77 height 29
